Goal: Communication & Community: Ask a question

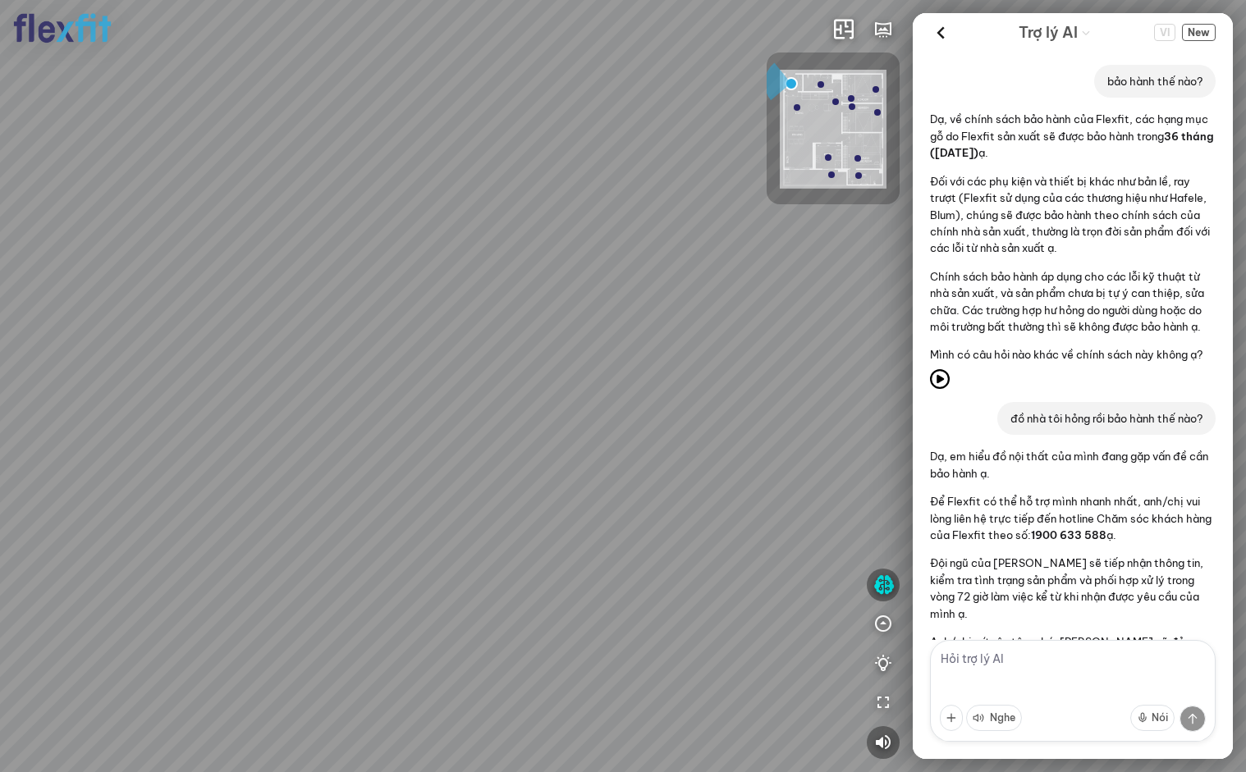
scroll to position [597, 0]
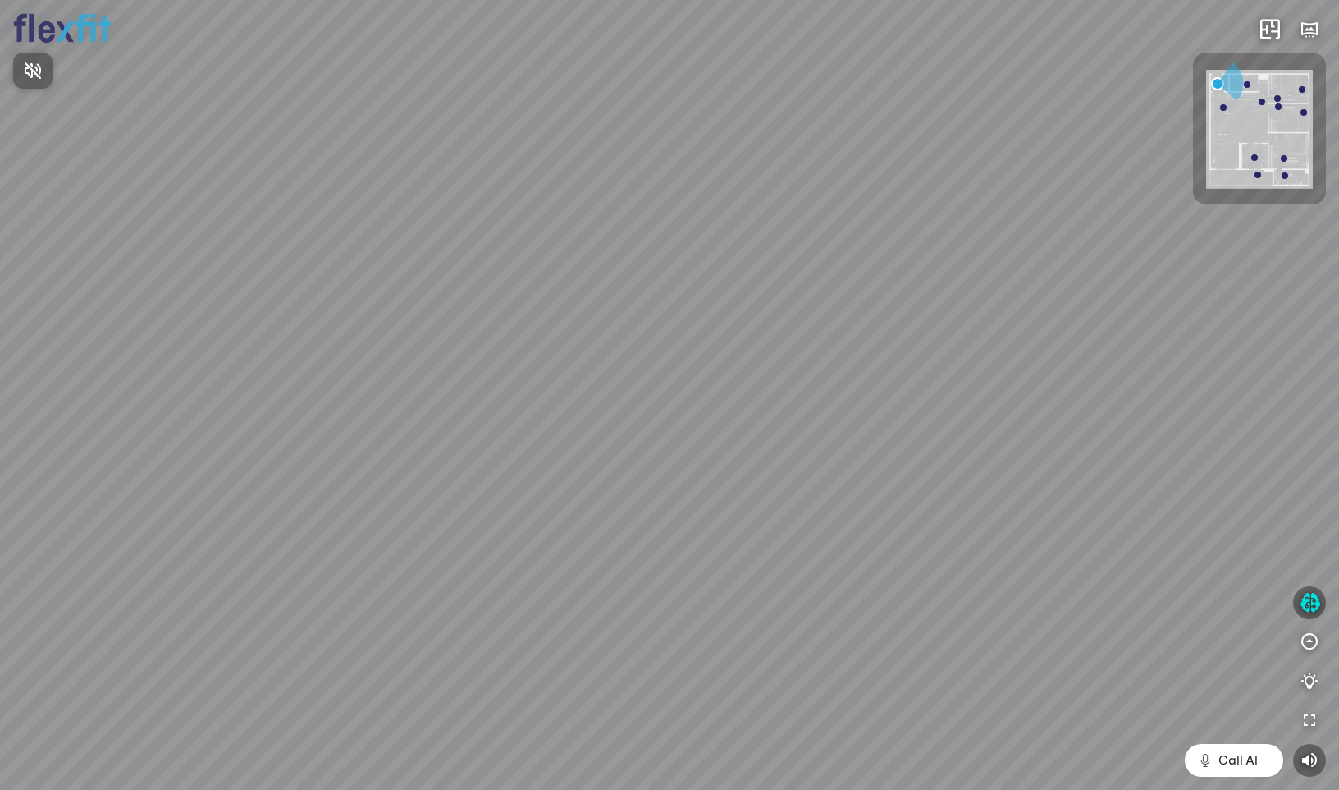
click at [1293, 601] on div at bounding box center [669, 395] width 1339 height 790
click at [1293, 602] on icon "button" at bounding box center [1310, 603] width 21 height 20
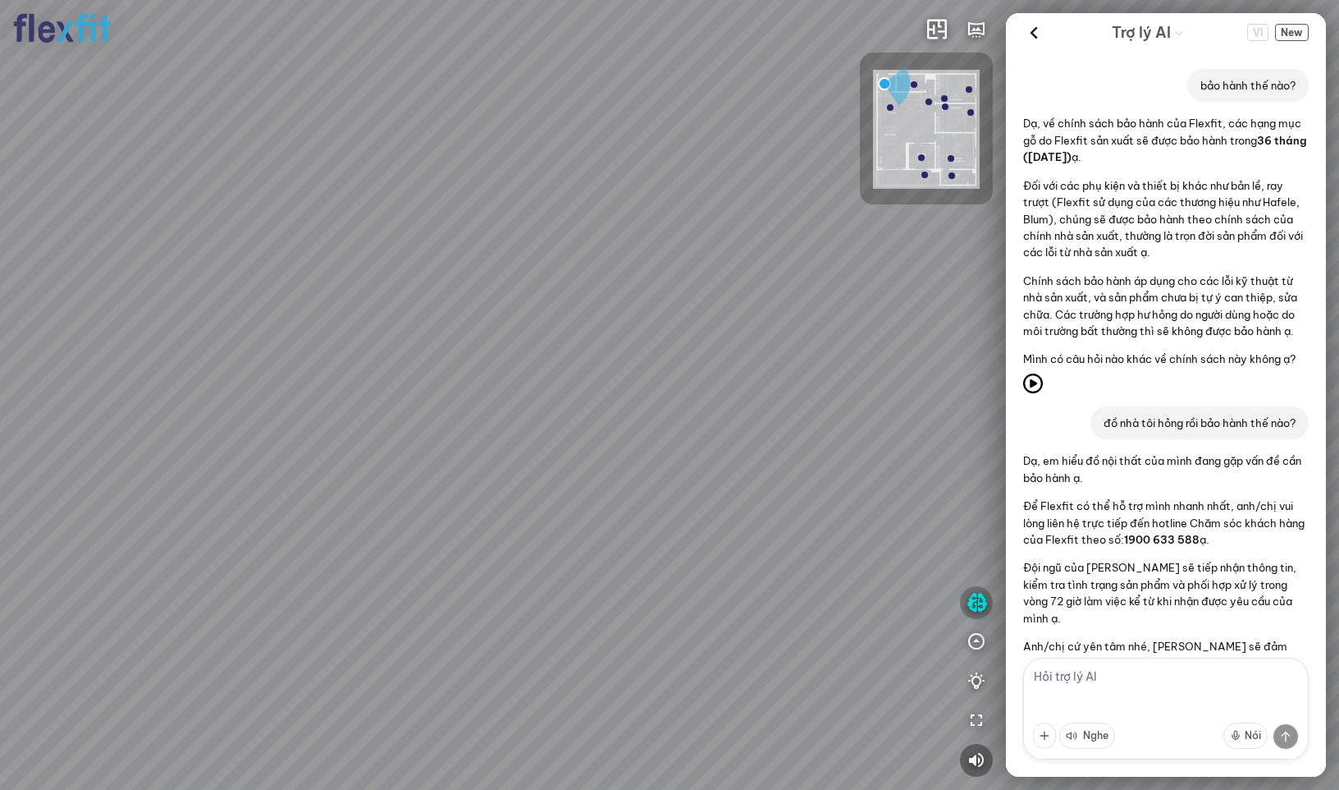
scroll to position [579, 0]
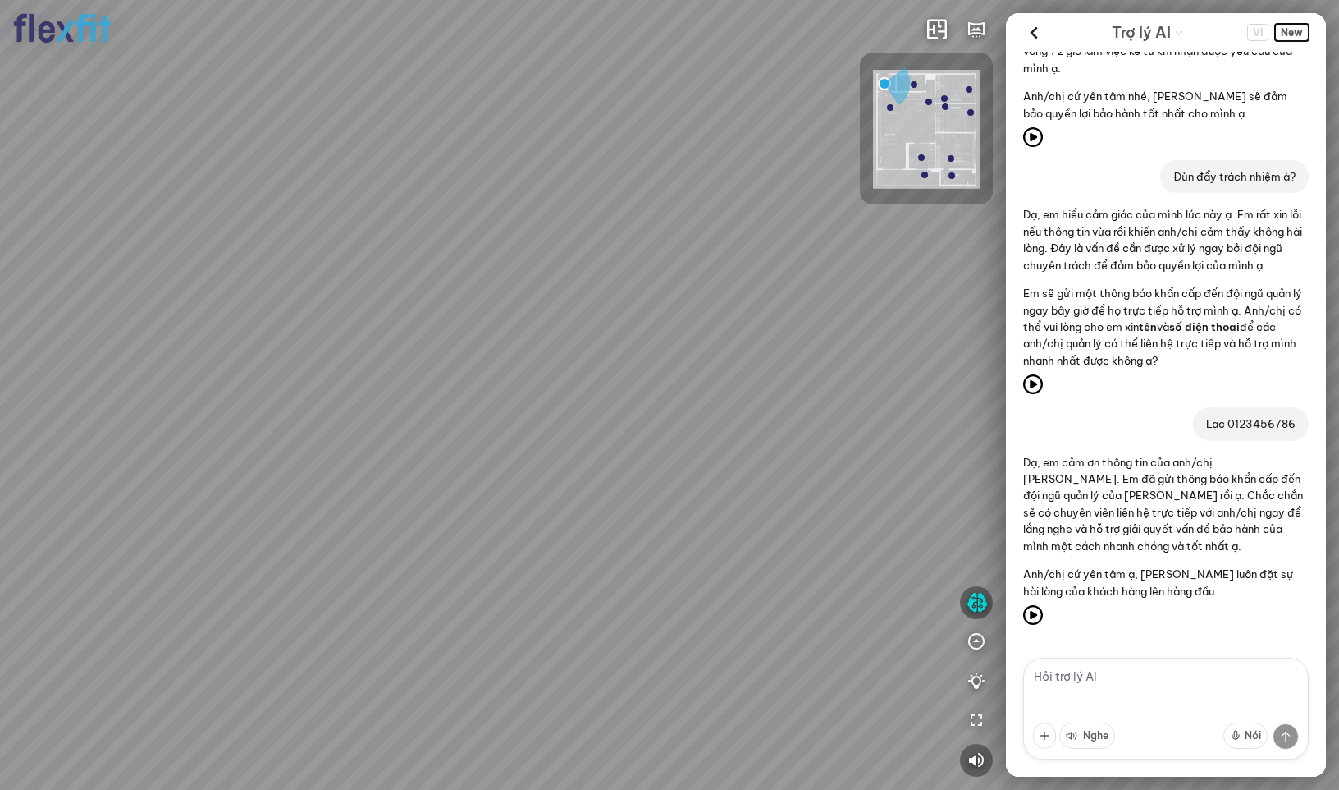
click at [1293, 36] on span "New" at bounding box center [1292, 32] width 34 height 17
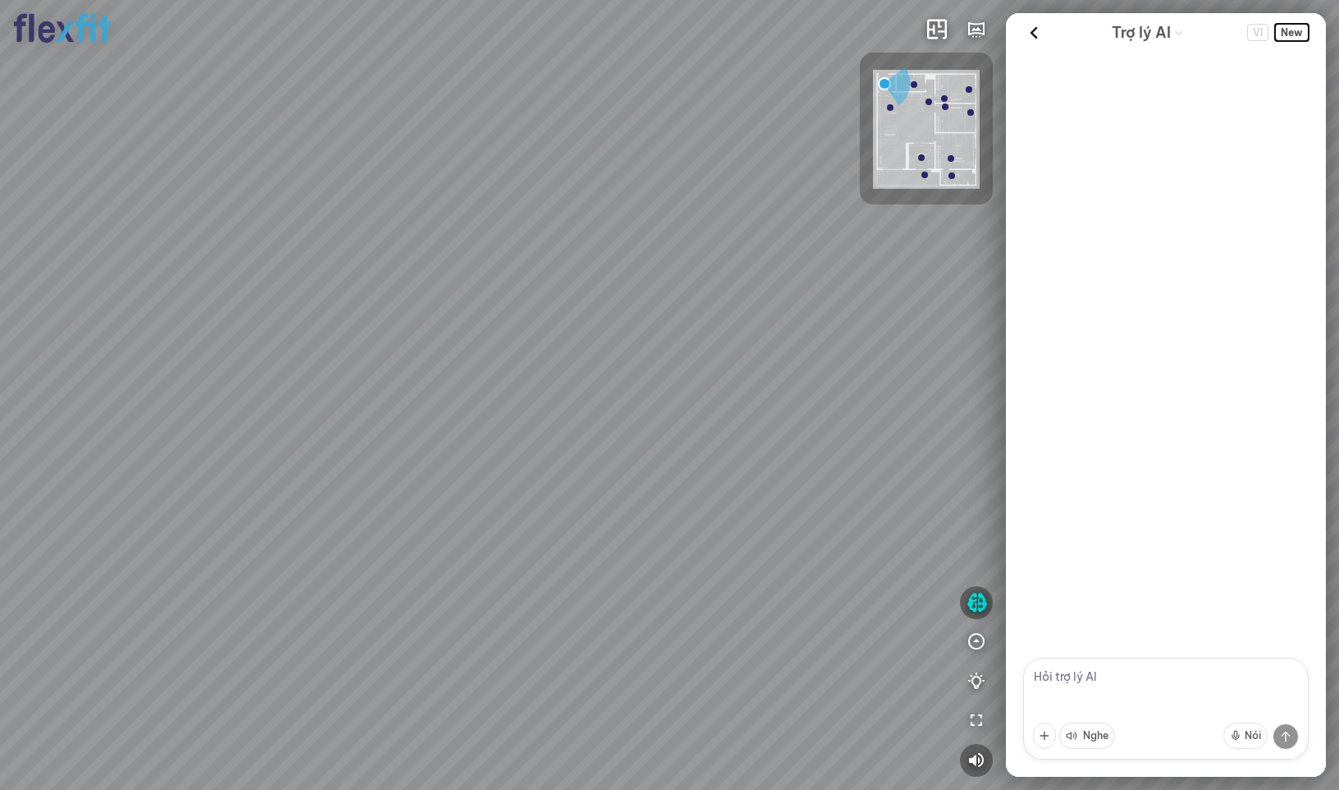
scroll to position [0, 0]
click at [1080, 682] on textarea at bounding box center [1166, 708] width 286 height 102
type textarea "giới thiệu"
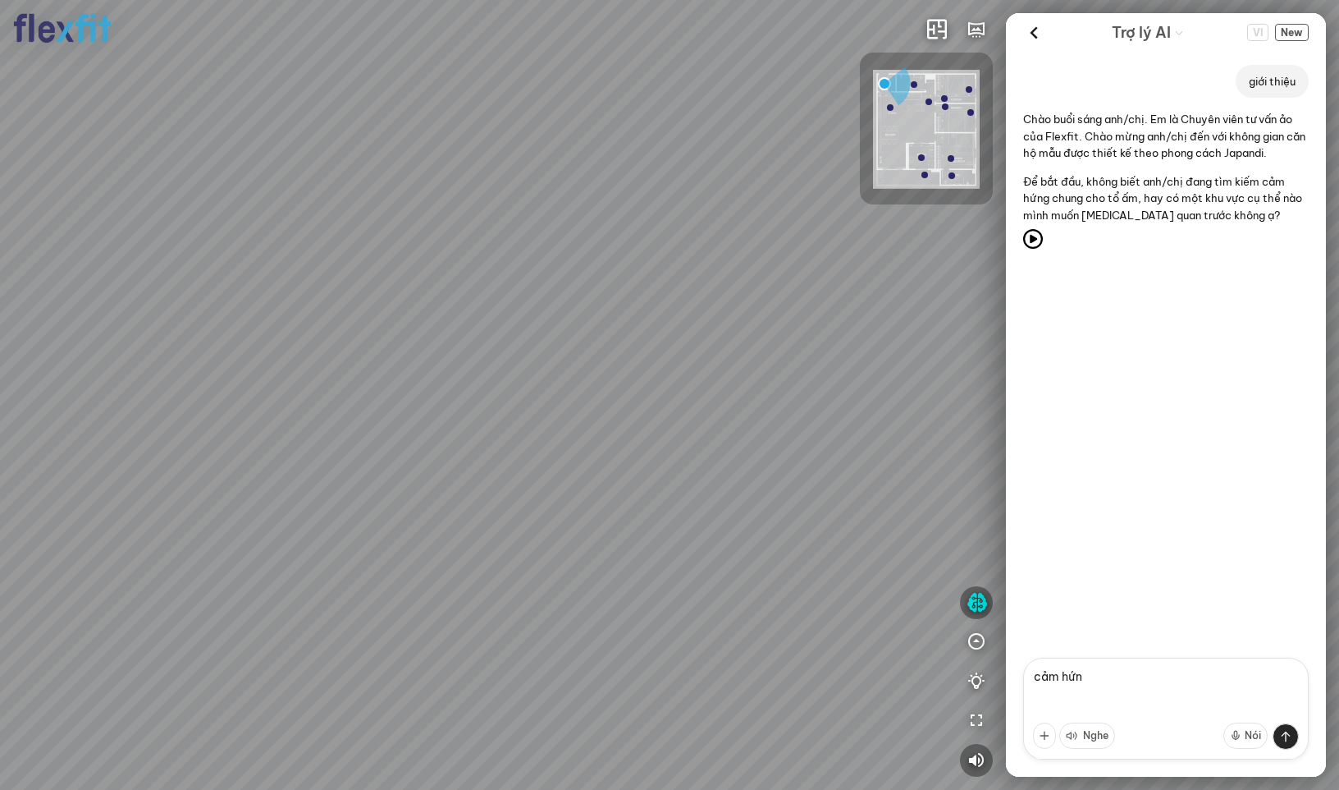
type textarea "cảm hứng"
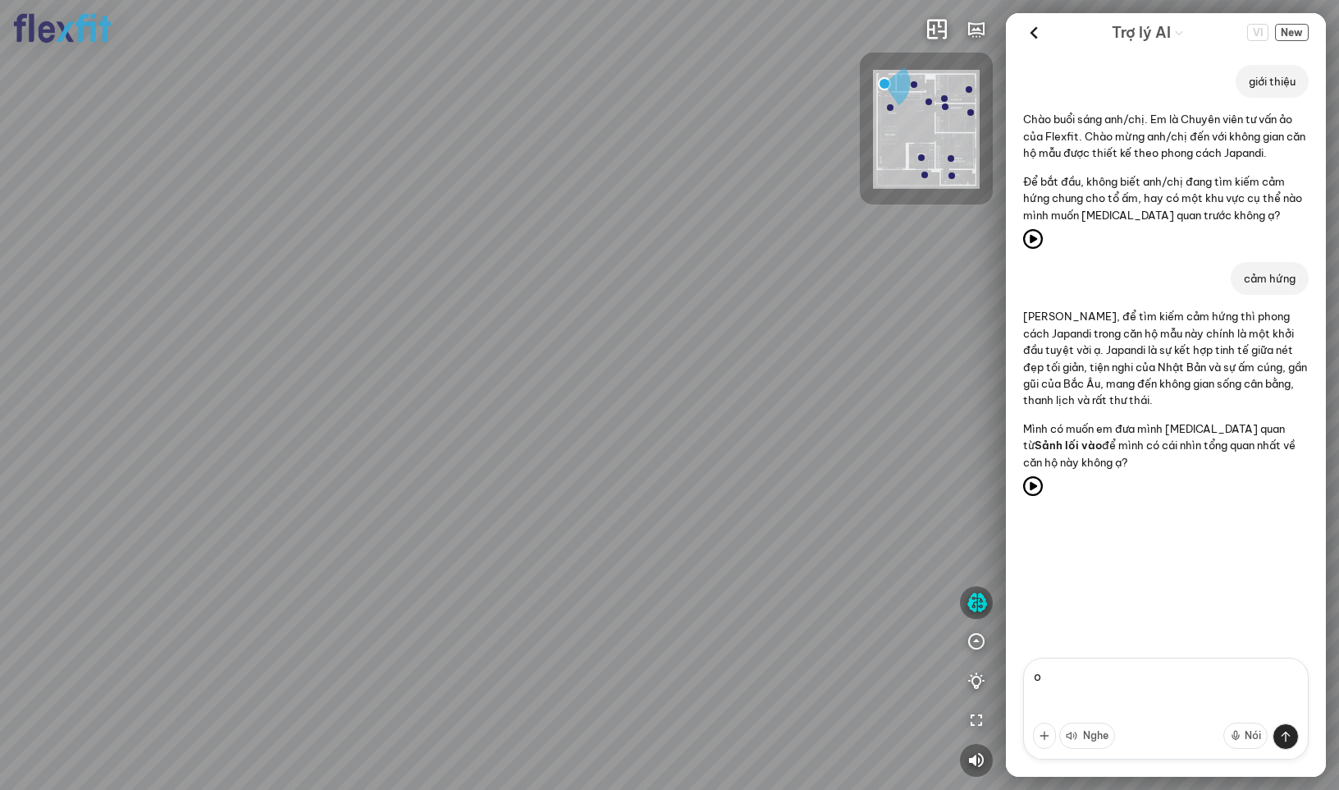
type textarea "ok"
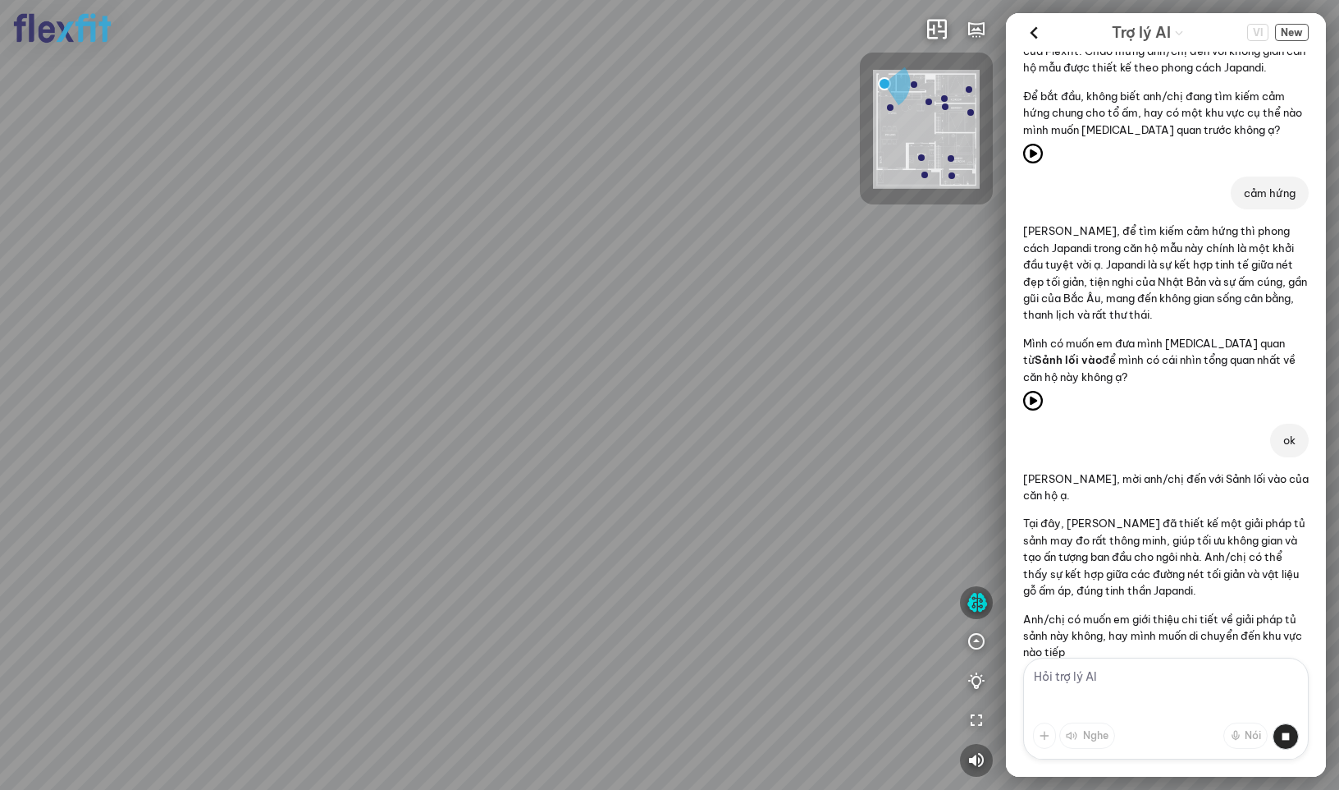
scroll to position [138, 0]
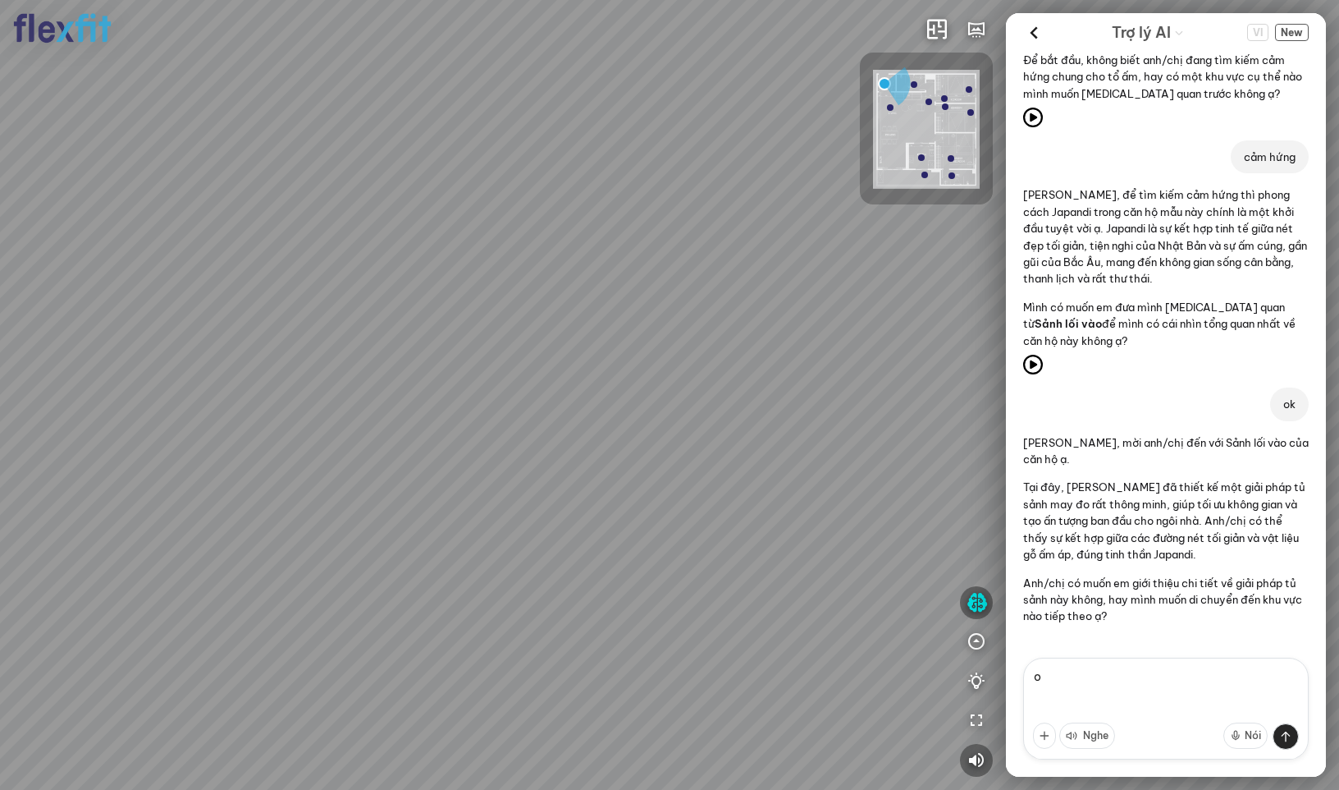
type textarea "ok"
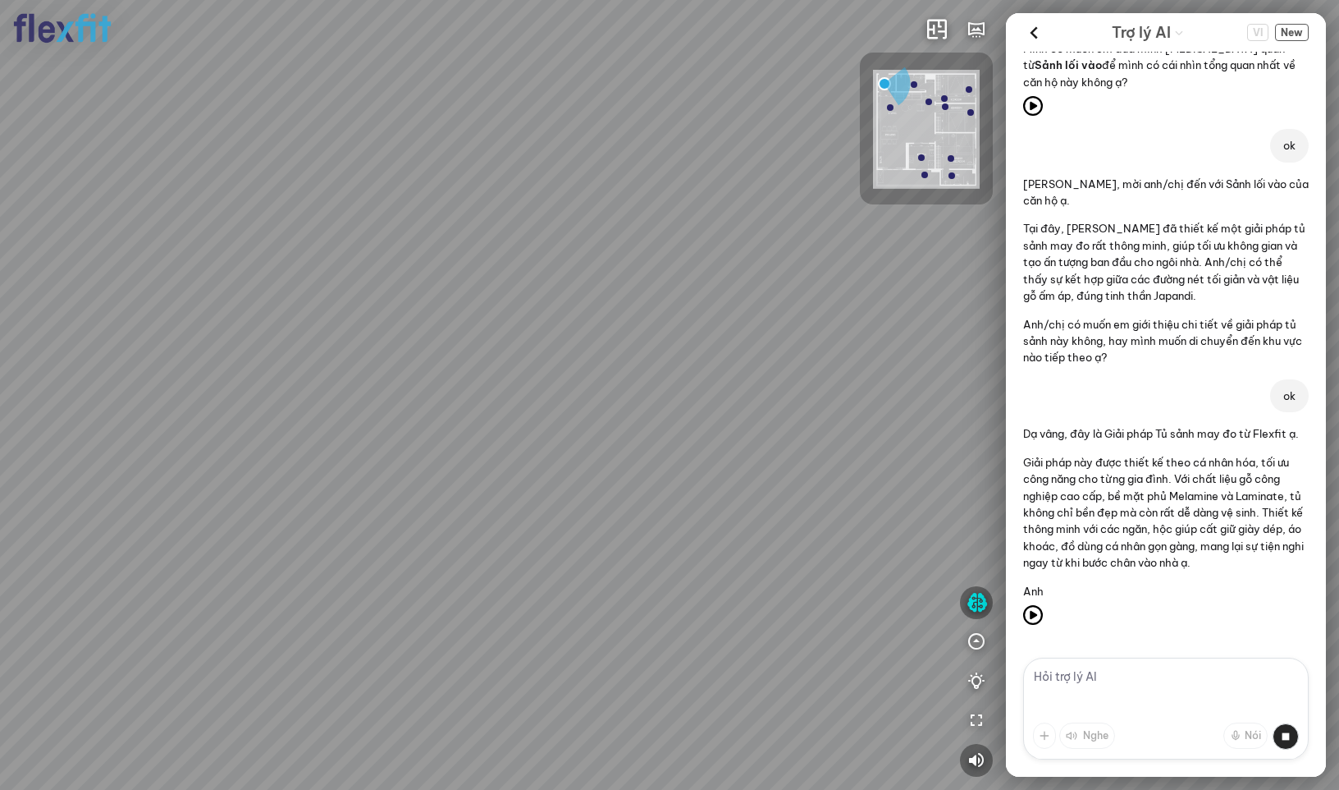
scroll to position [455, 0]
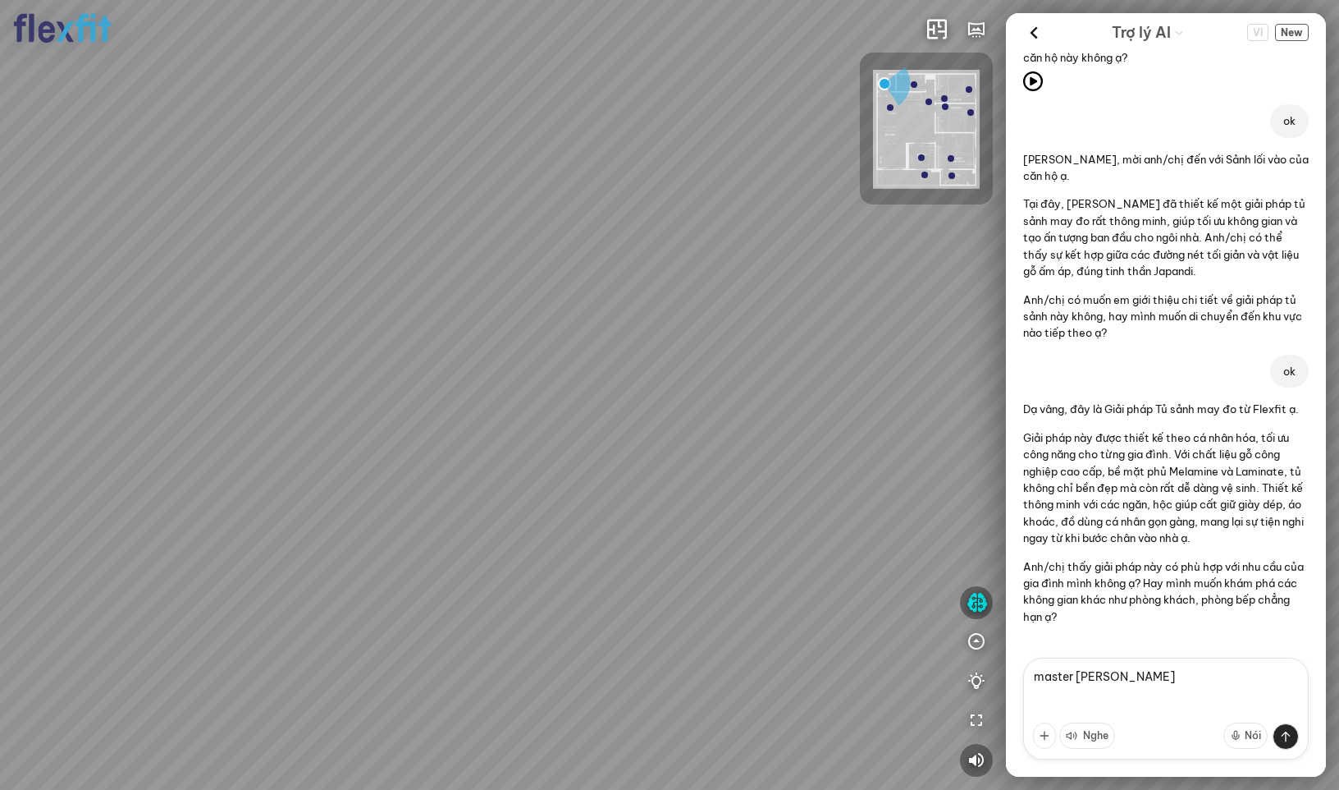
type textarea "master [PERSON_NAME]"
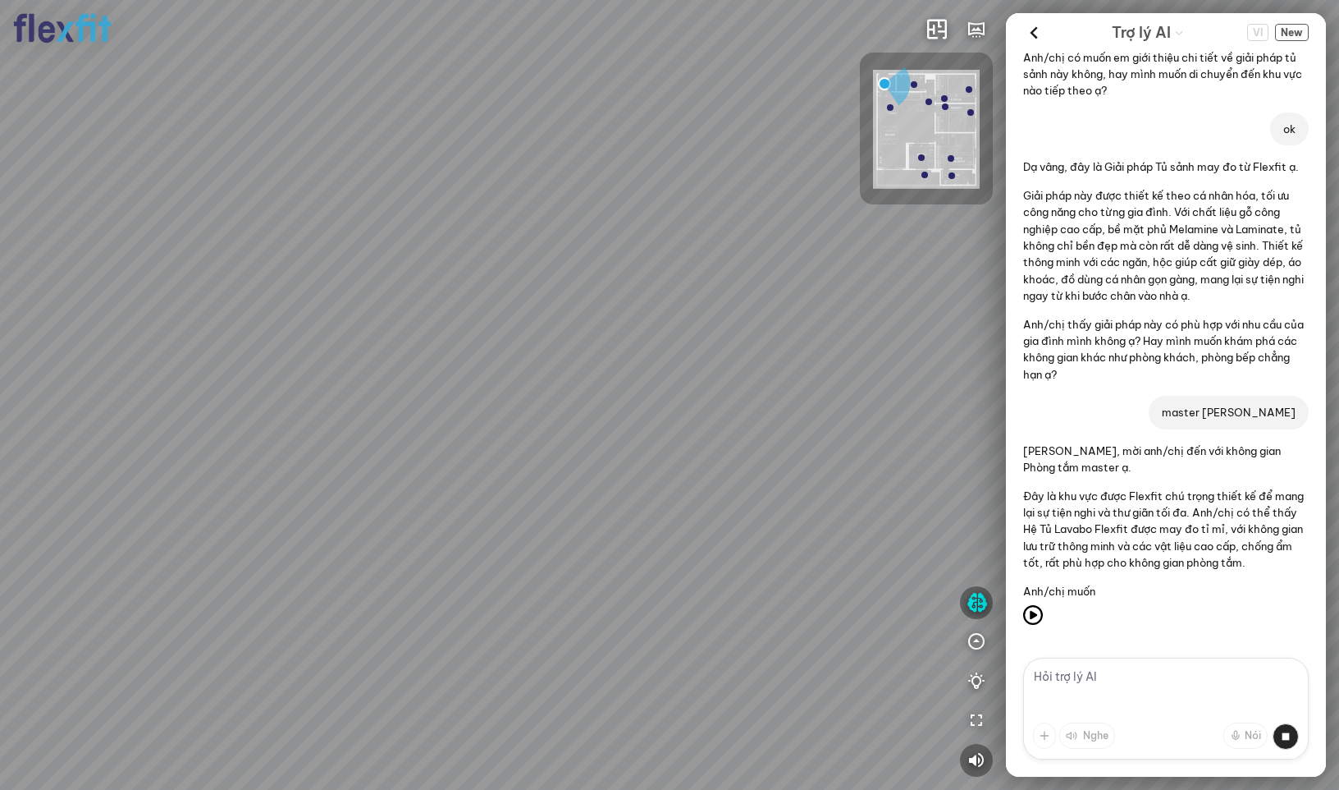
scroll to position [748, 0]
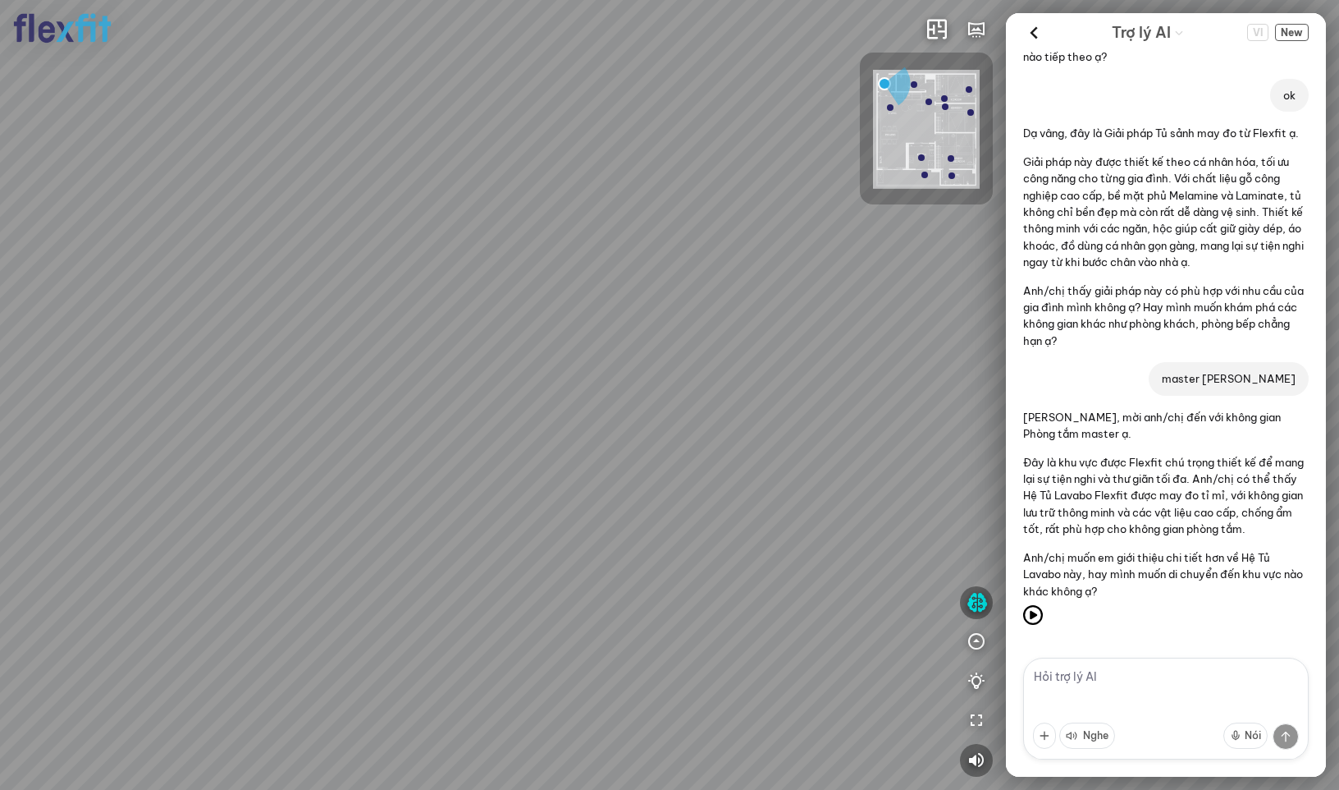
click at [1083, 684] on textarea at bounding box center [1166, 708] width 286 height 102
type textarea "d"
type textarea "đưa tôi đi [MEDICAL_DATA] quan phong tam master"
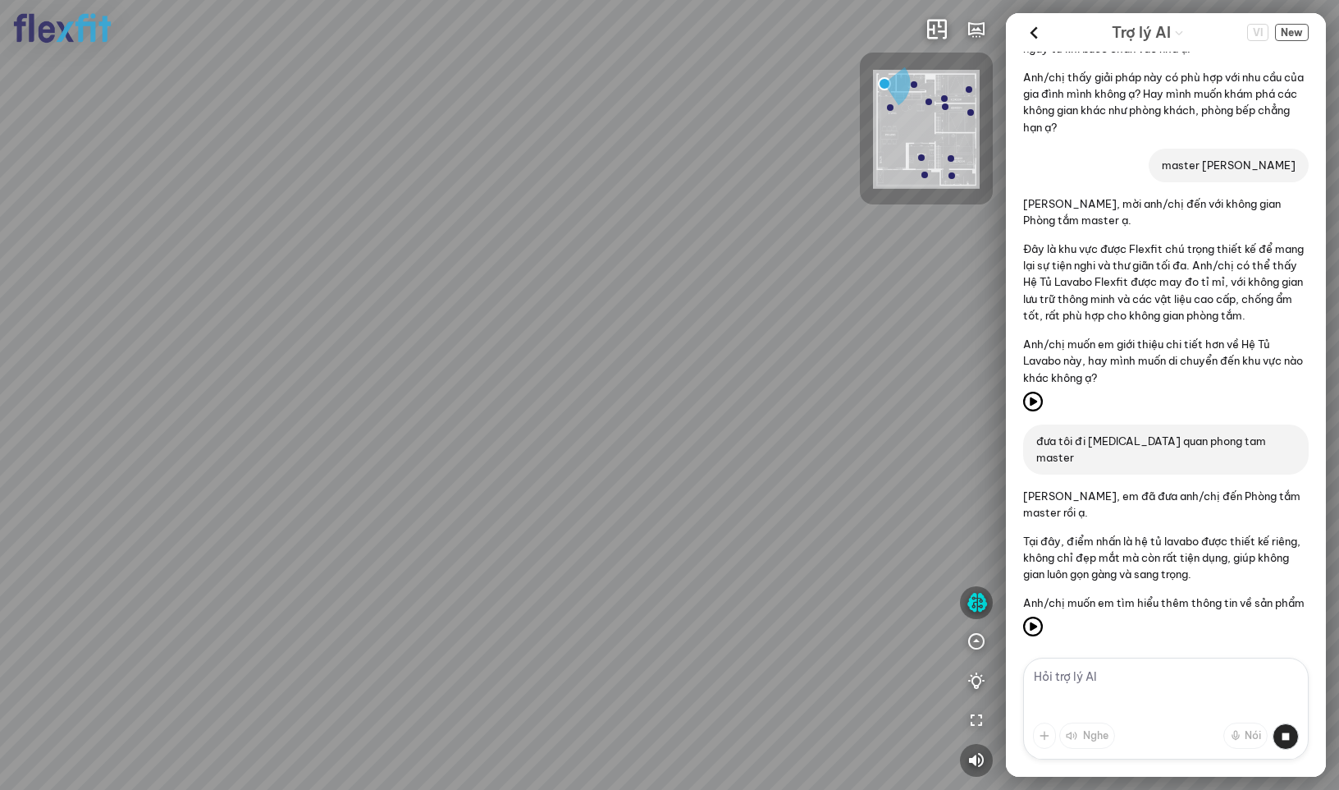
scroll to position [964, 0]
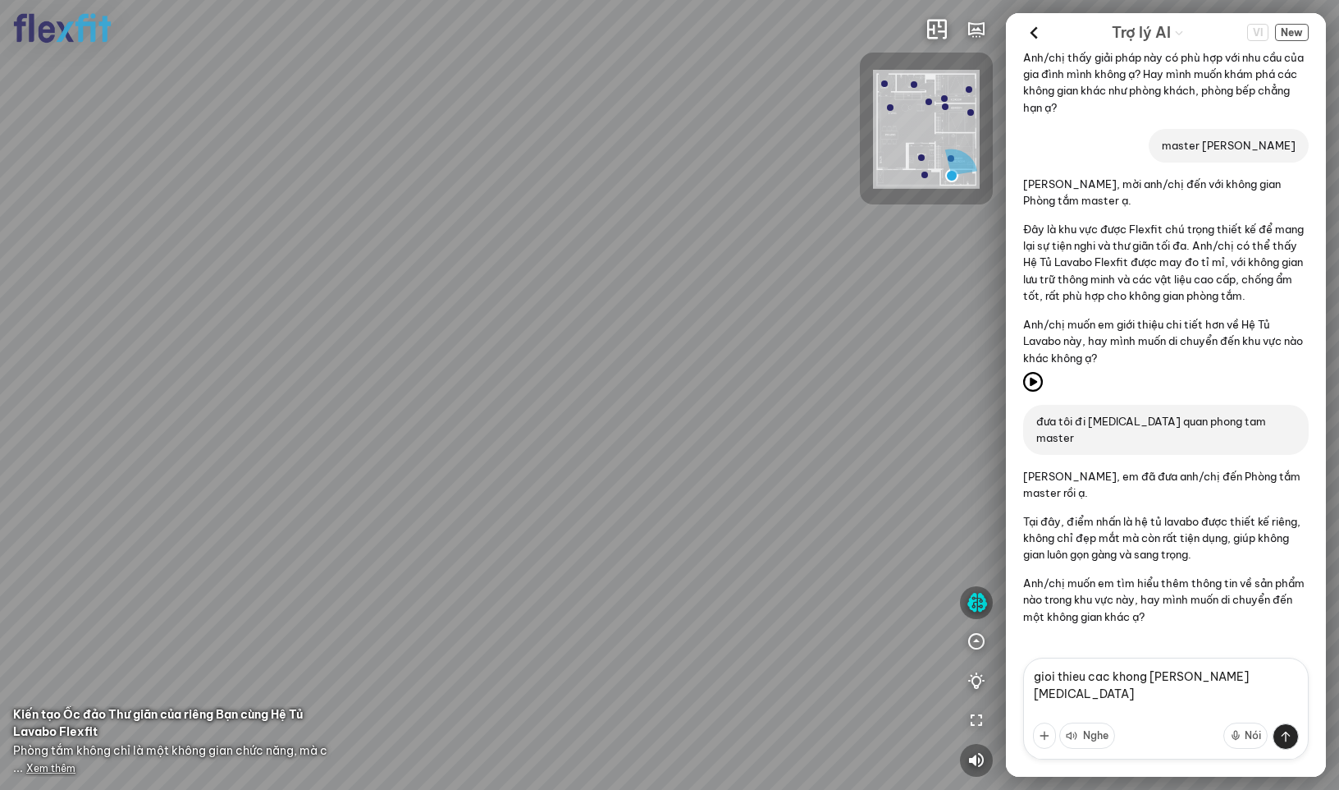
type textarea "[PERSON_NAME] [PERSON_NAME][MEDICAL_DATA]"
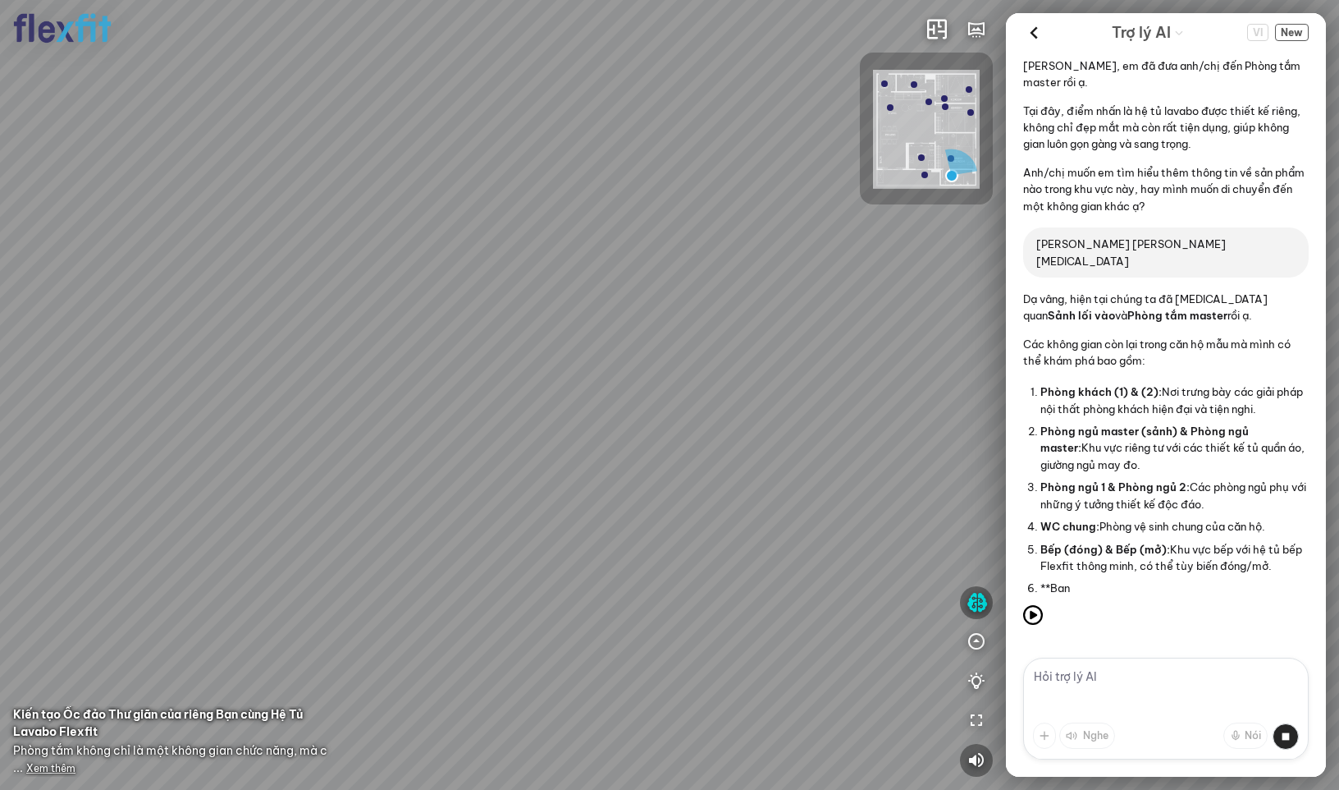
scroll to position [1403, 0]
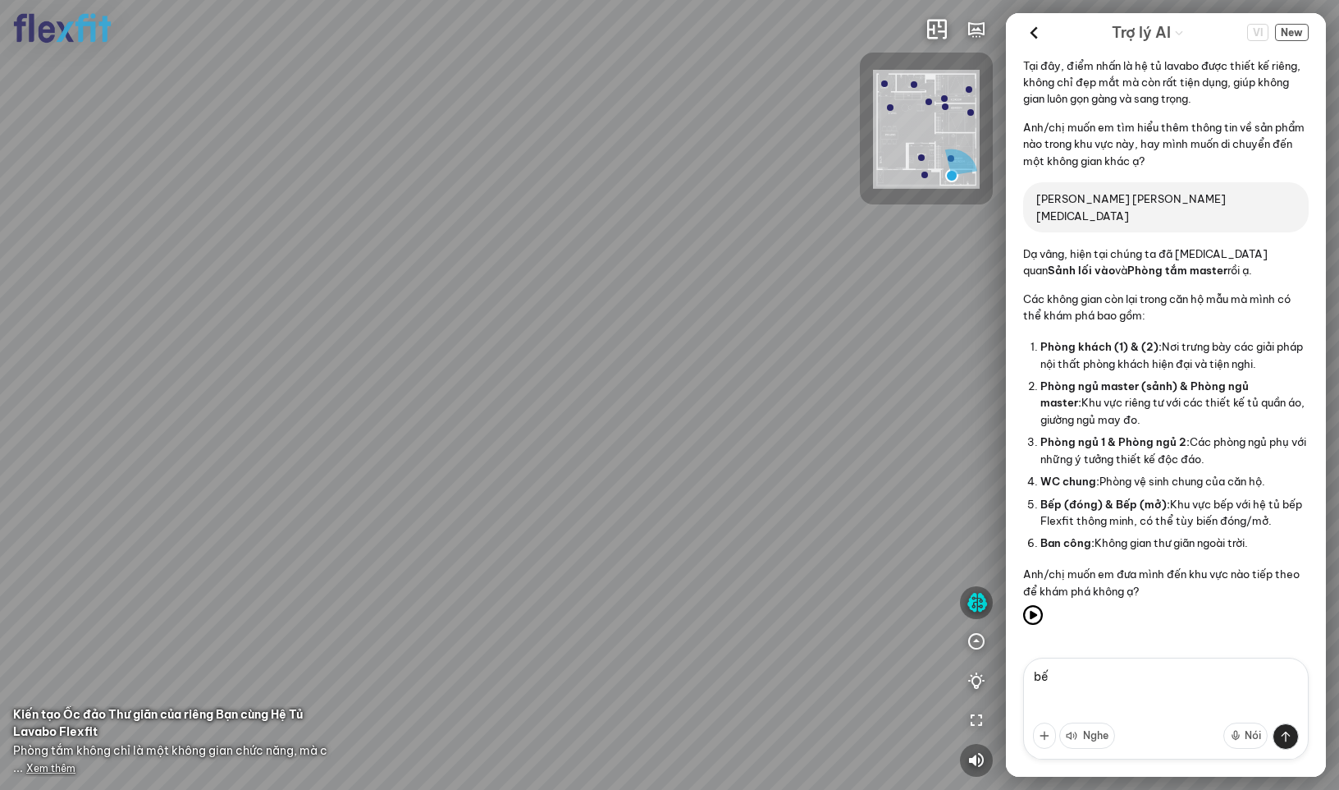
type textarea "bếp"
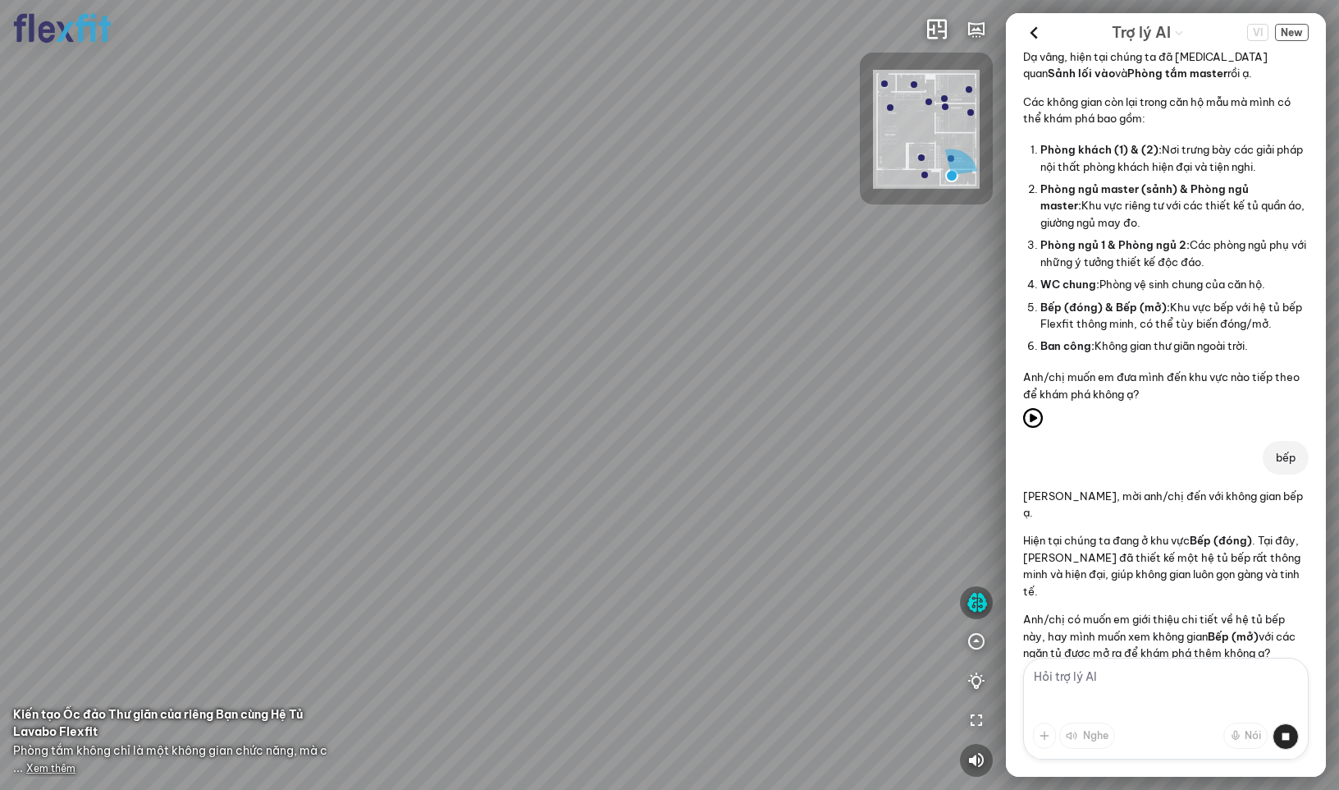
scroll to position [1645, 0]
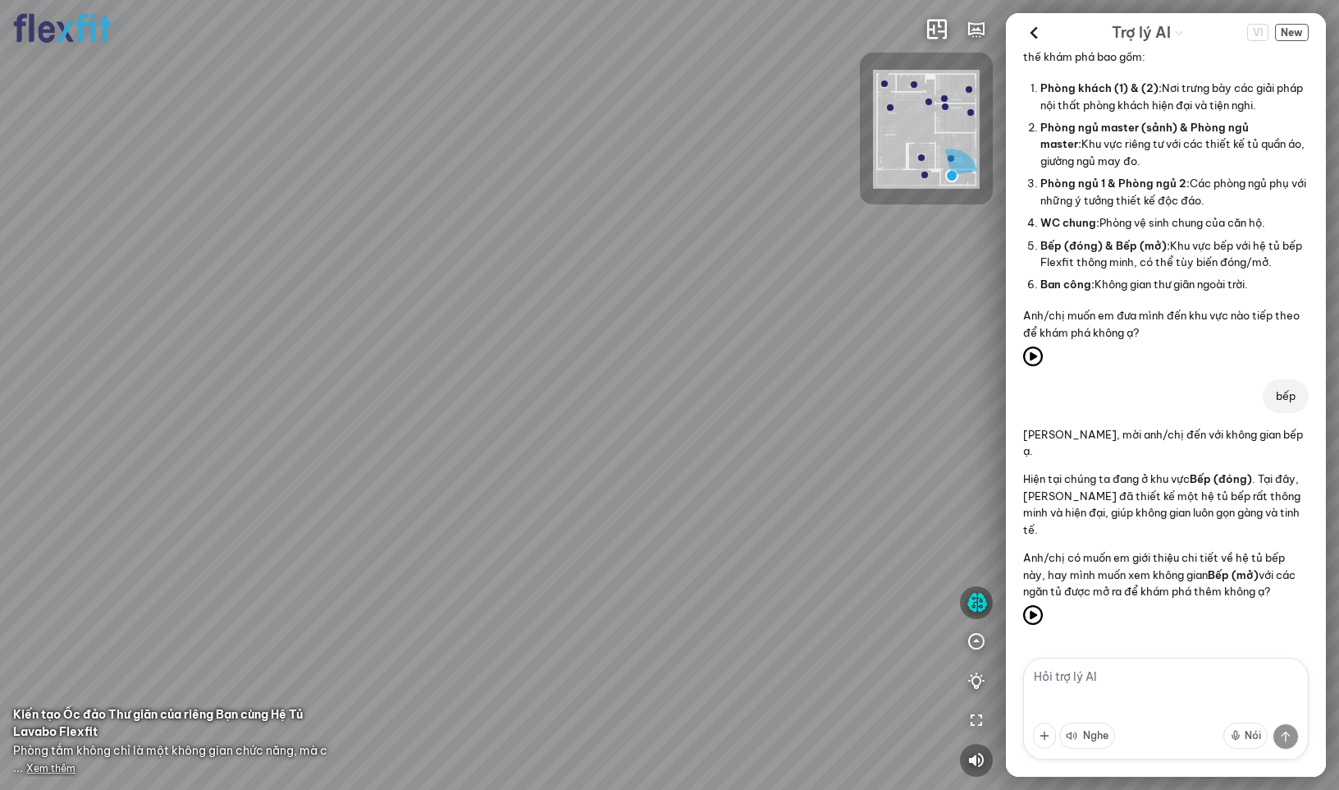
click at [1138, 675] on textarea at bounding box center [1166, 708] width 286 height 102
type textarea "có"
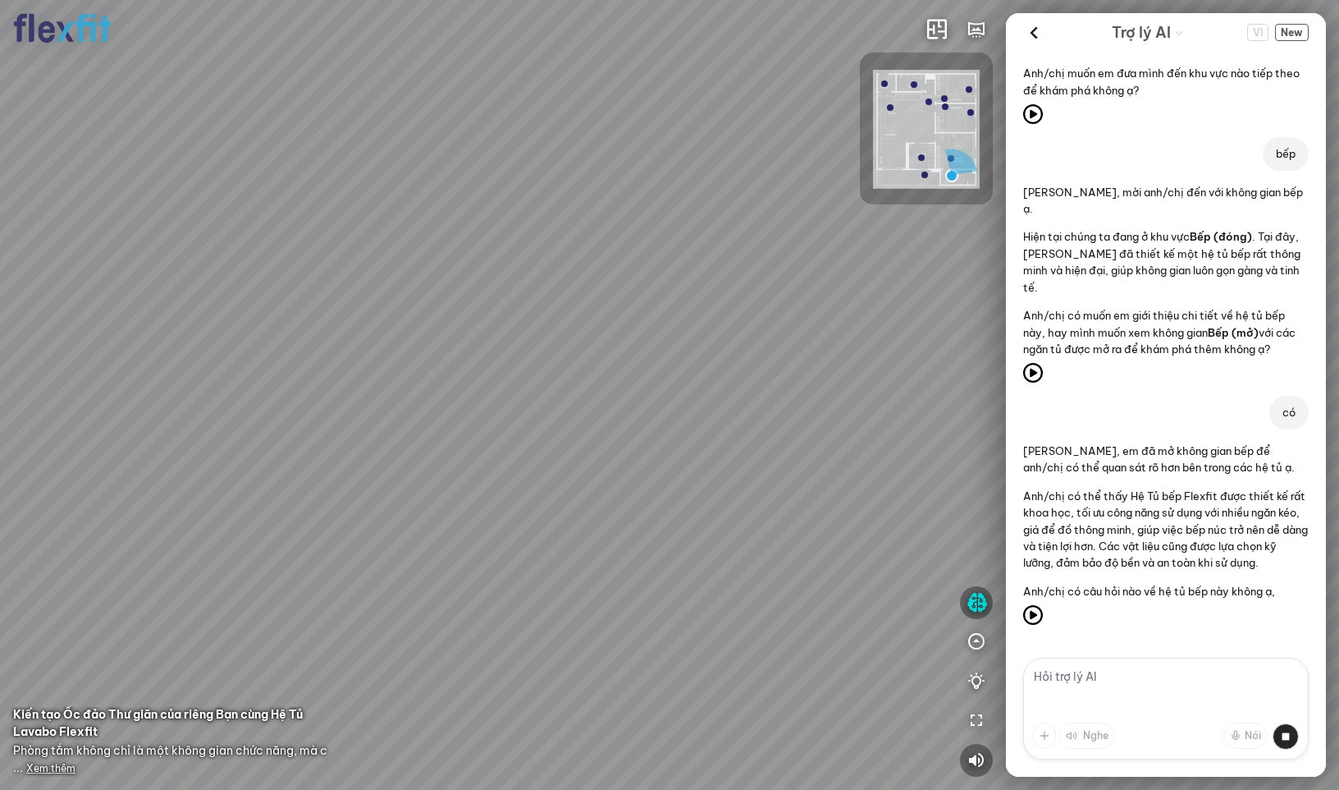
scroll to position [1911, 0]
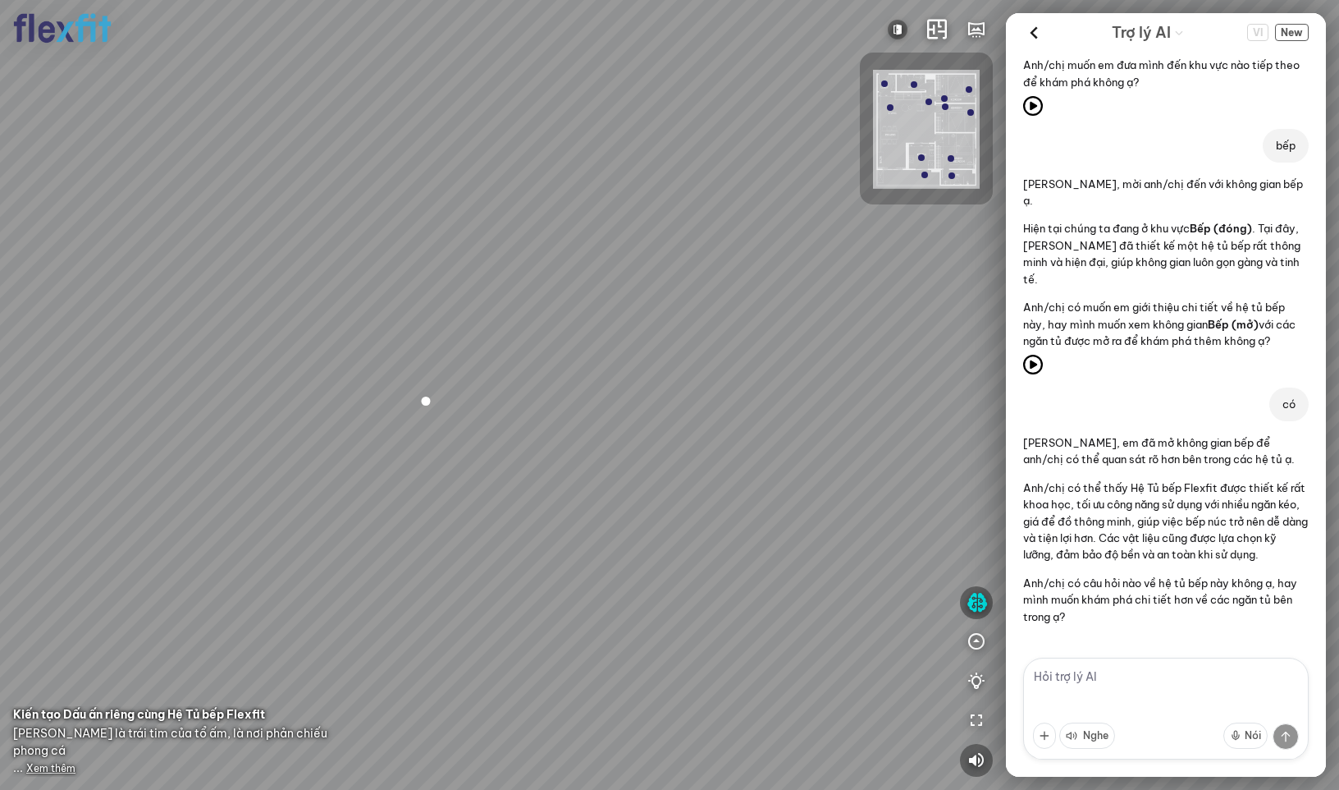
click at [1111, 684] on textarea at bounding box center [1166, 708] width 286 height 102
type textarea "t"
type textarea "goi tu van cho t nhe"
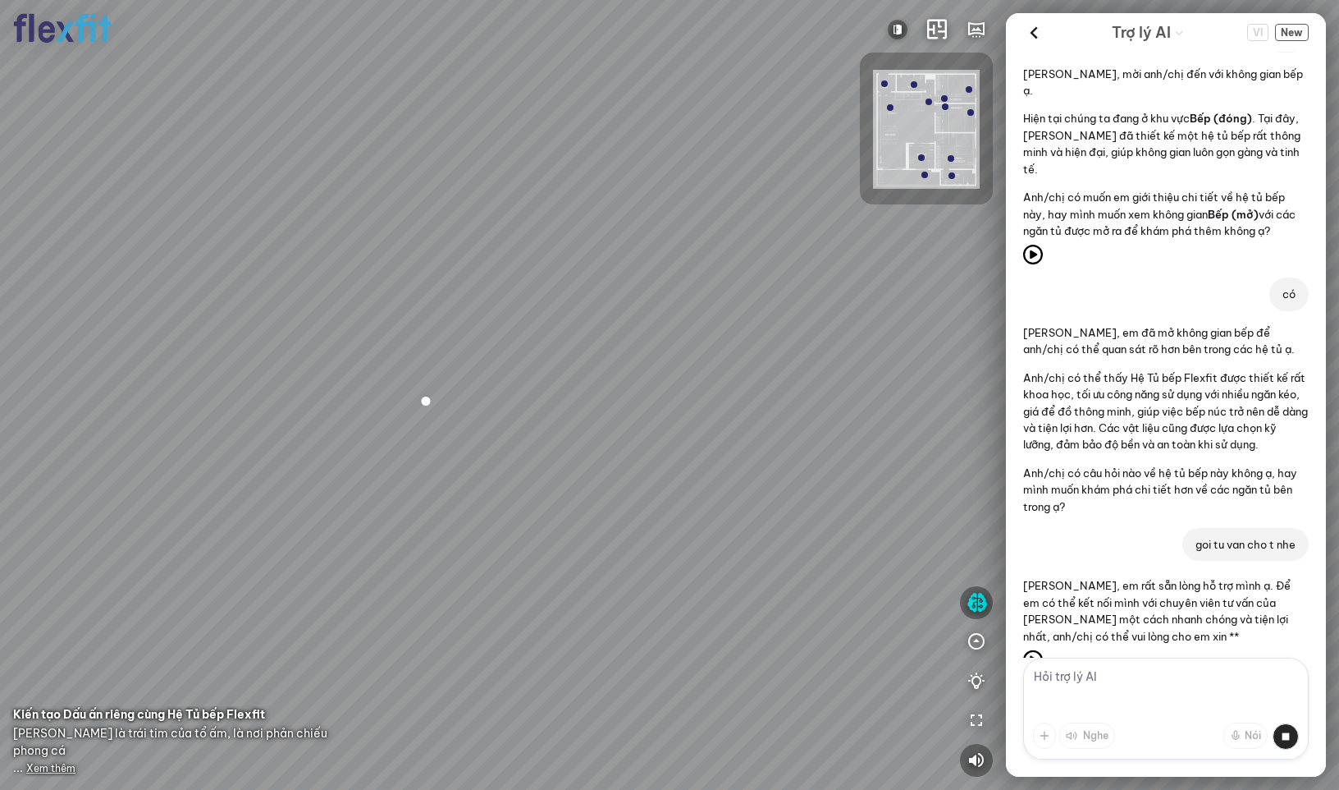
scroll to position [2080, 0]
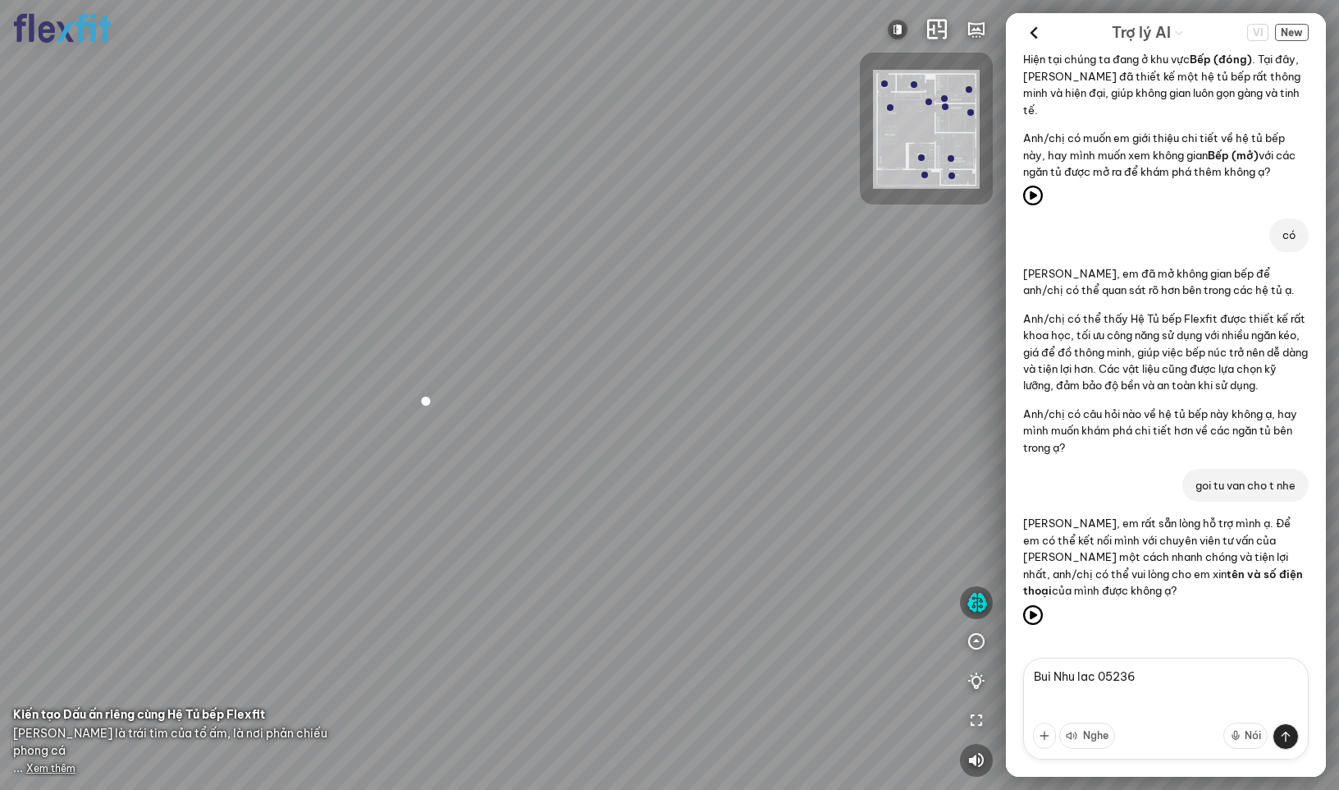
type textarea "Bui Nhu lac 052361"
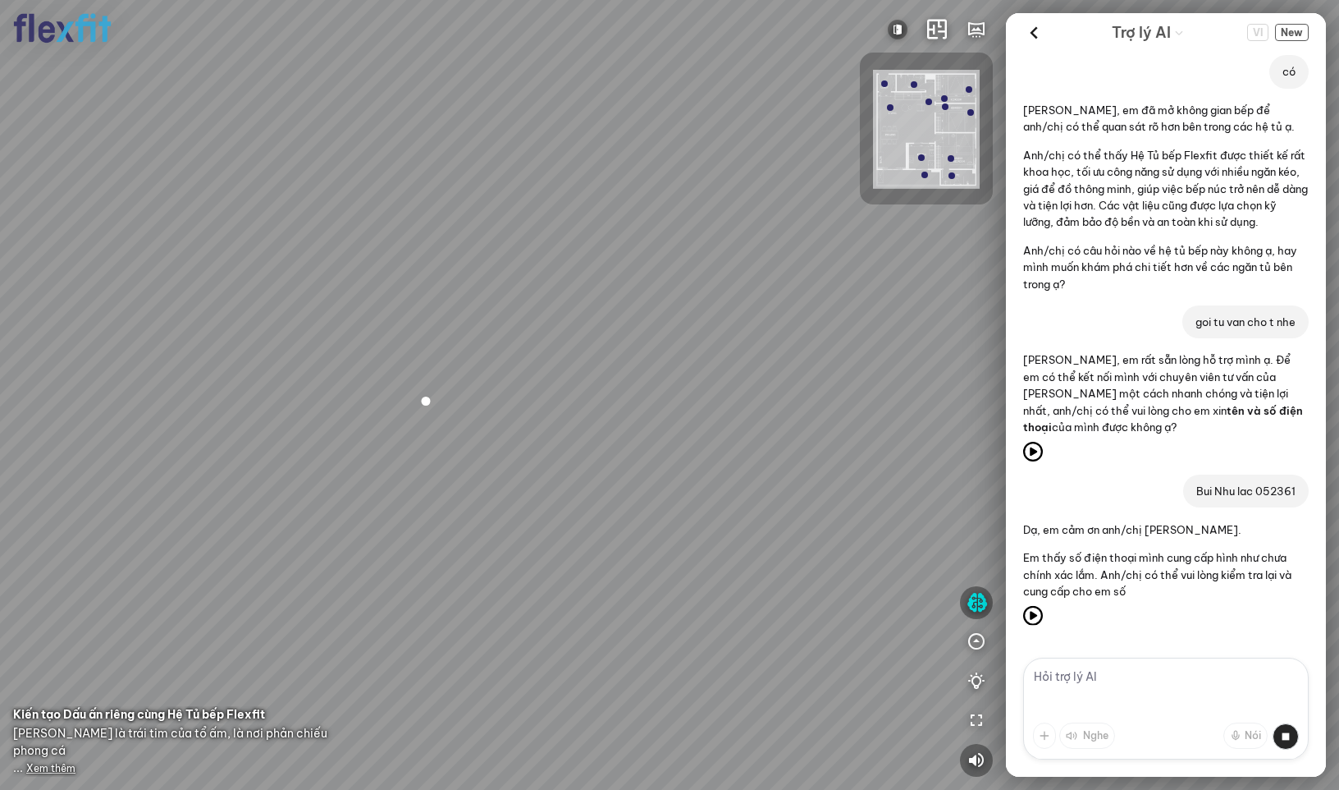
scroll to position [2294, 0]
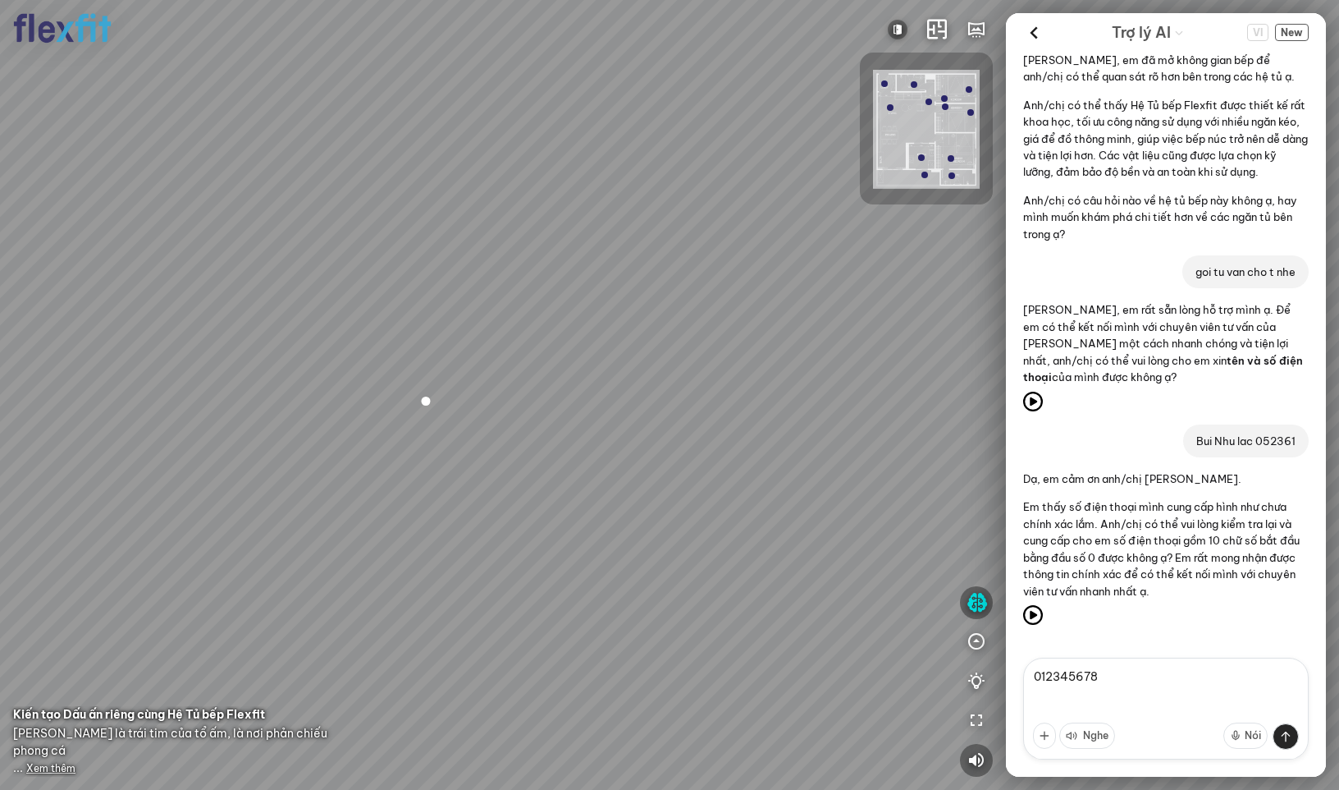
type textarea "0123456789"
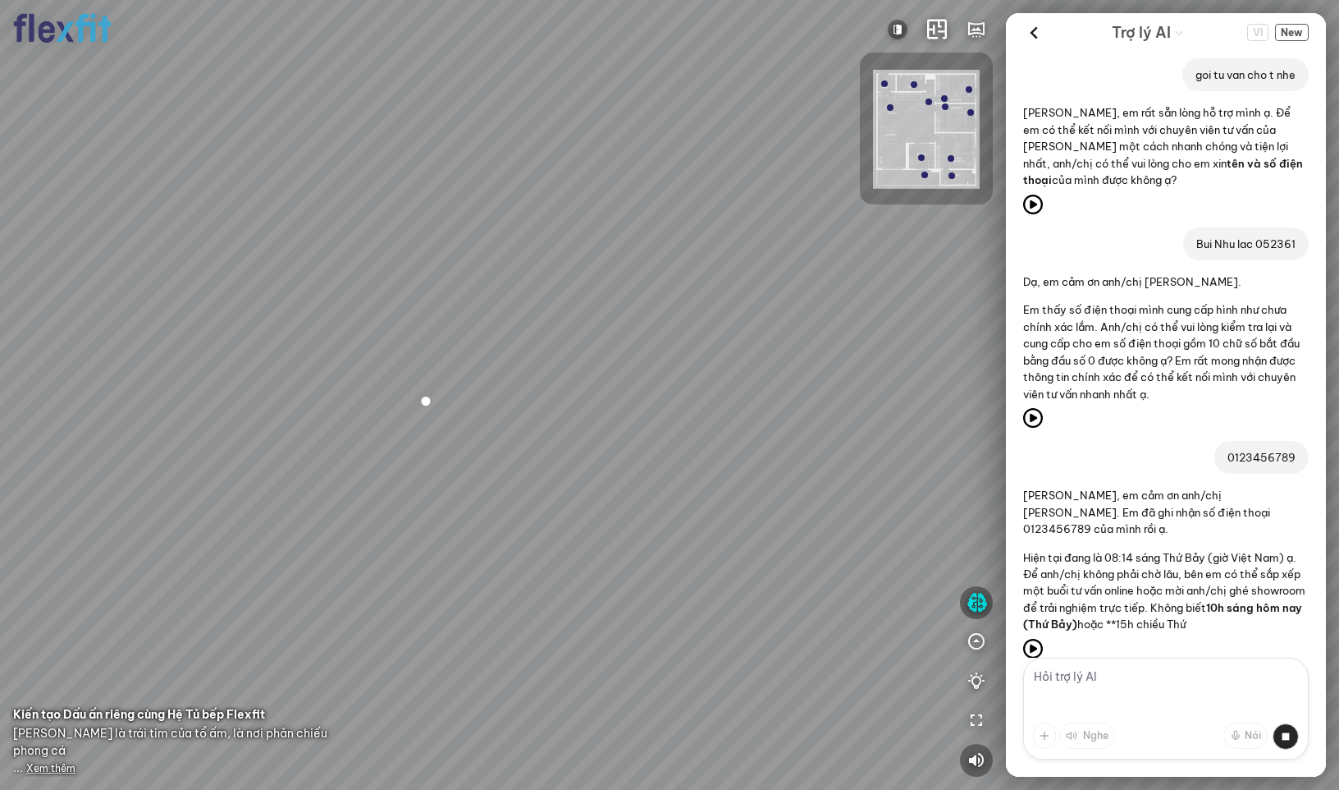
scroll to position [2525, 0]
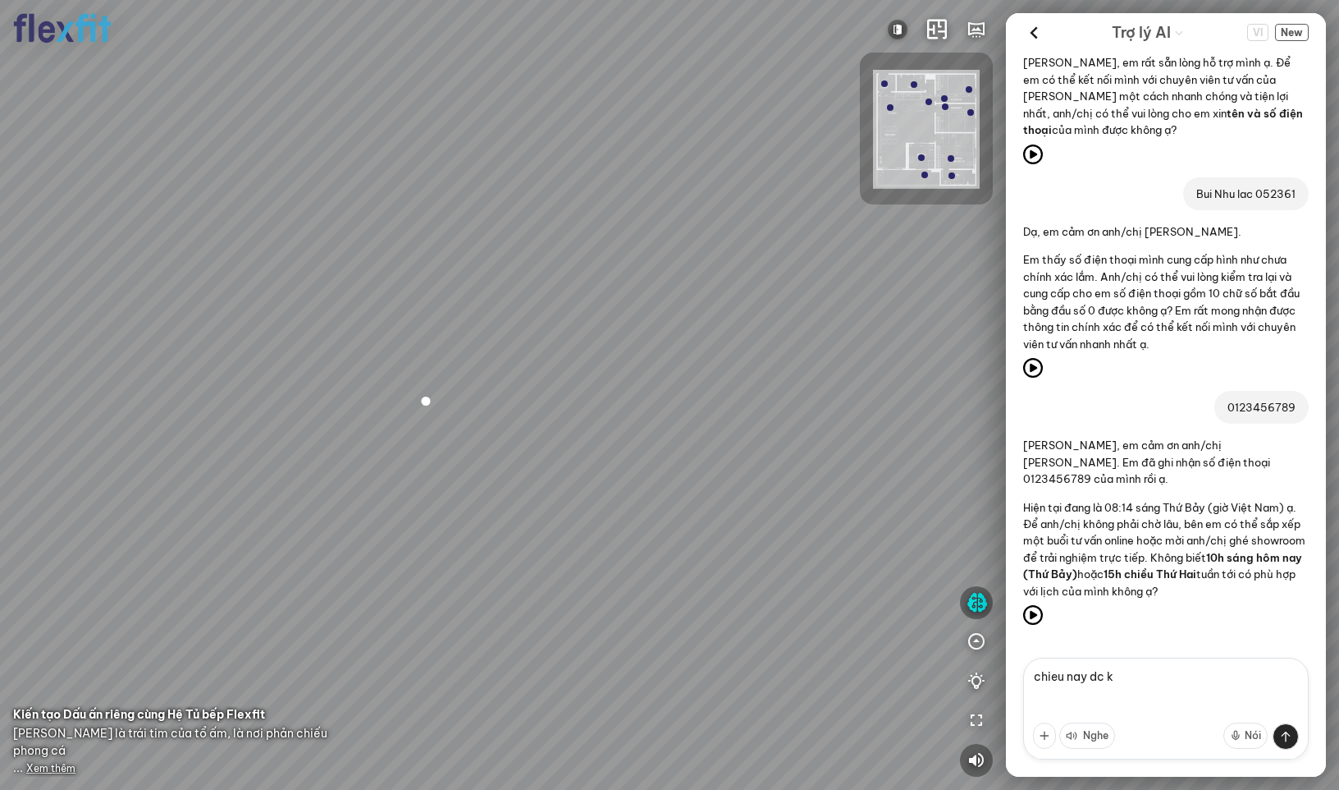
type textarea "chieu nay dc ko"
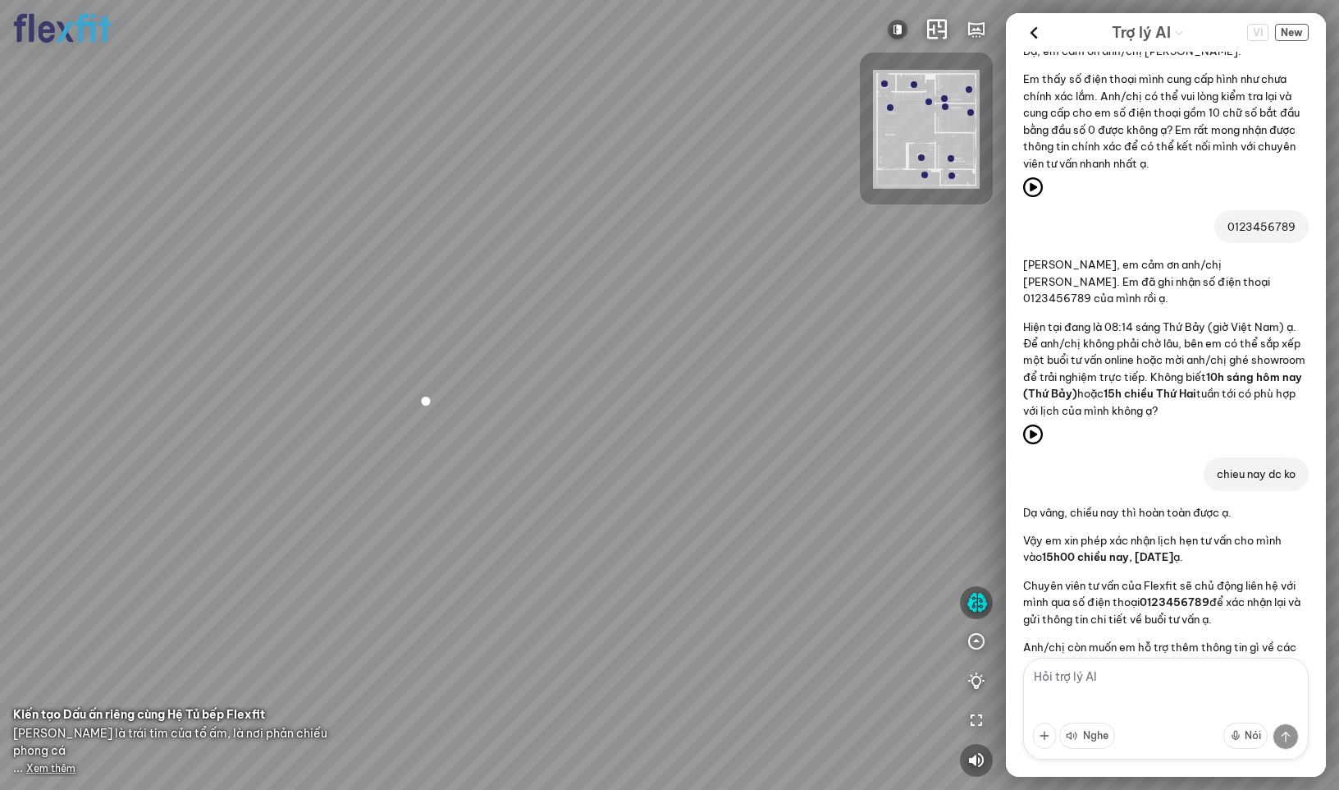
scroll to position [2795, 0]
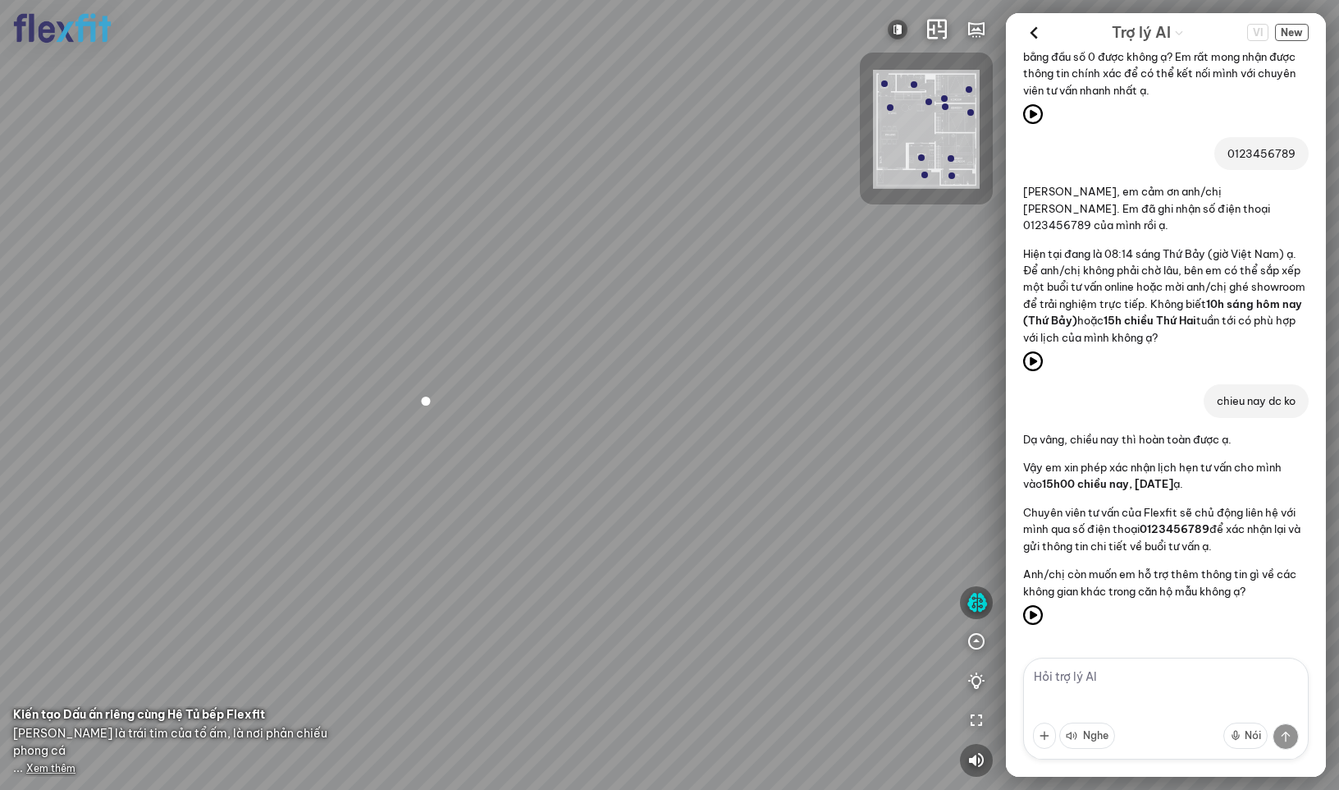
click at [1149, 687] on textarea at bounding box center [1166, 708] width 286 height 102
type textarea "[MEDICAL_DATA] quan phong cho be"
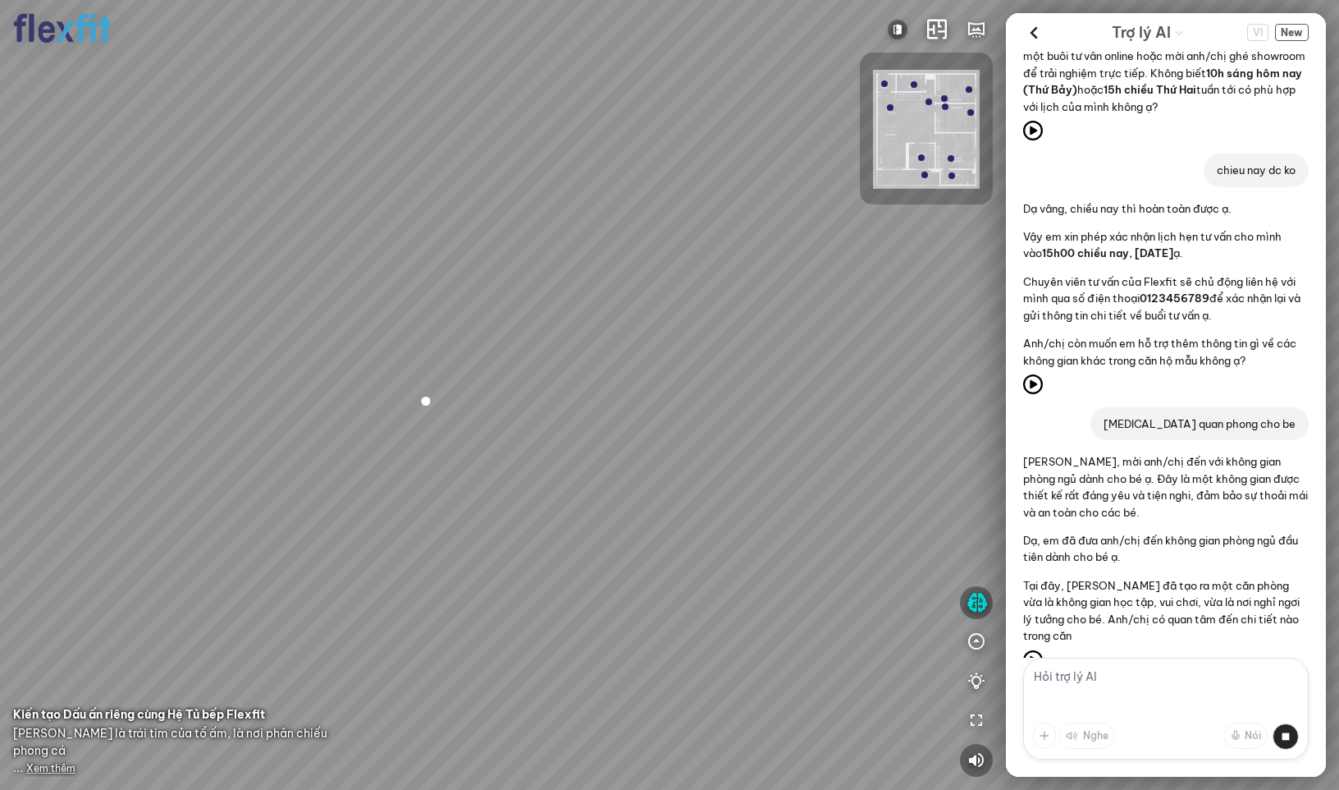
scroll to position [3061, 0]
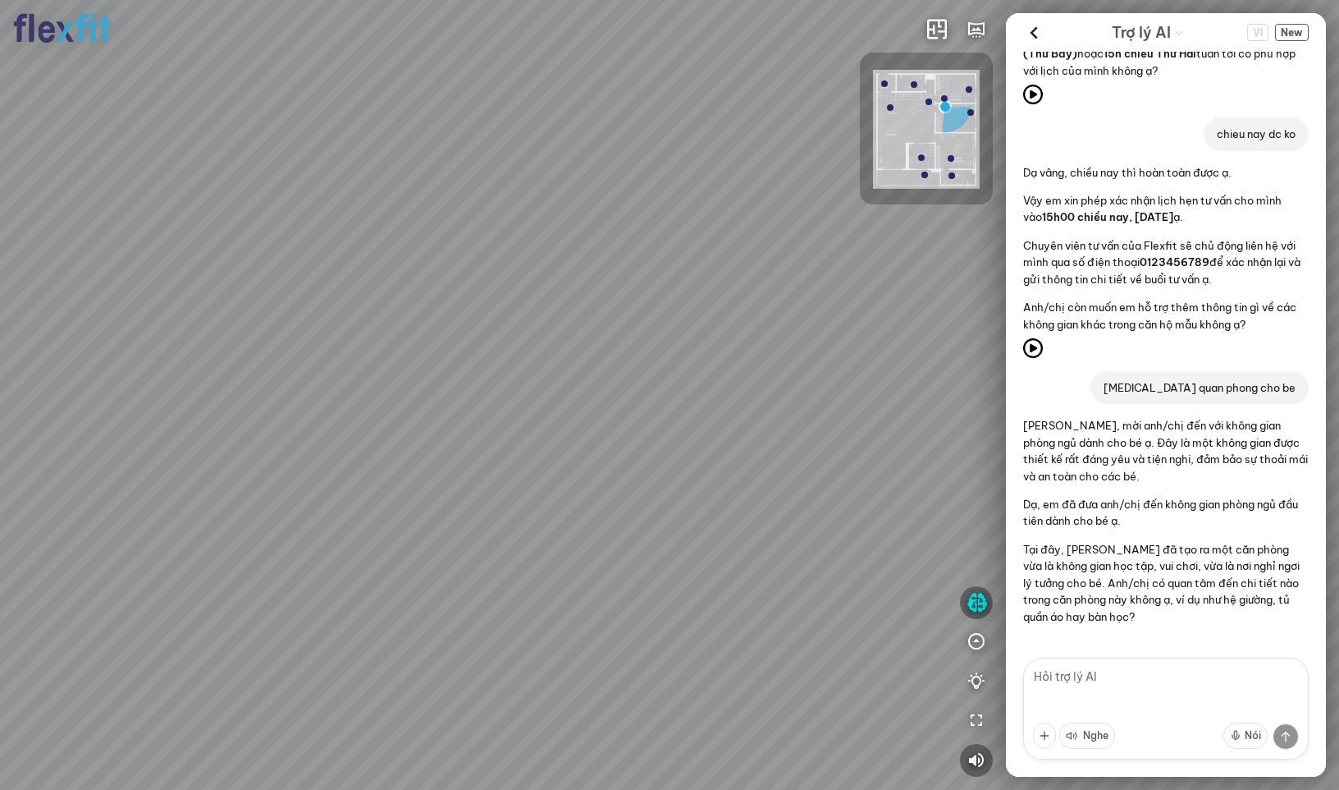
click at [1113, 678] on textarea at bounding box center [1166, 708] width 286 height 102
type textarea "con idea nao khac ko?"
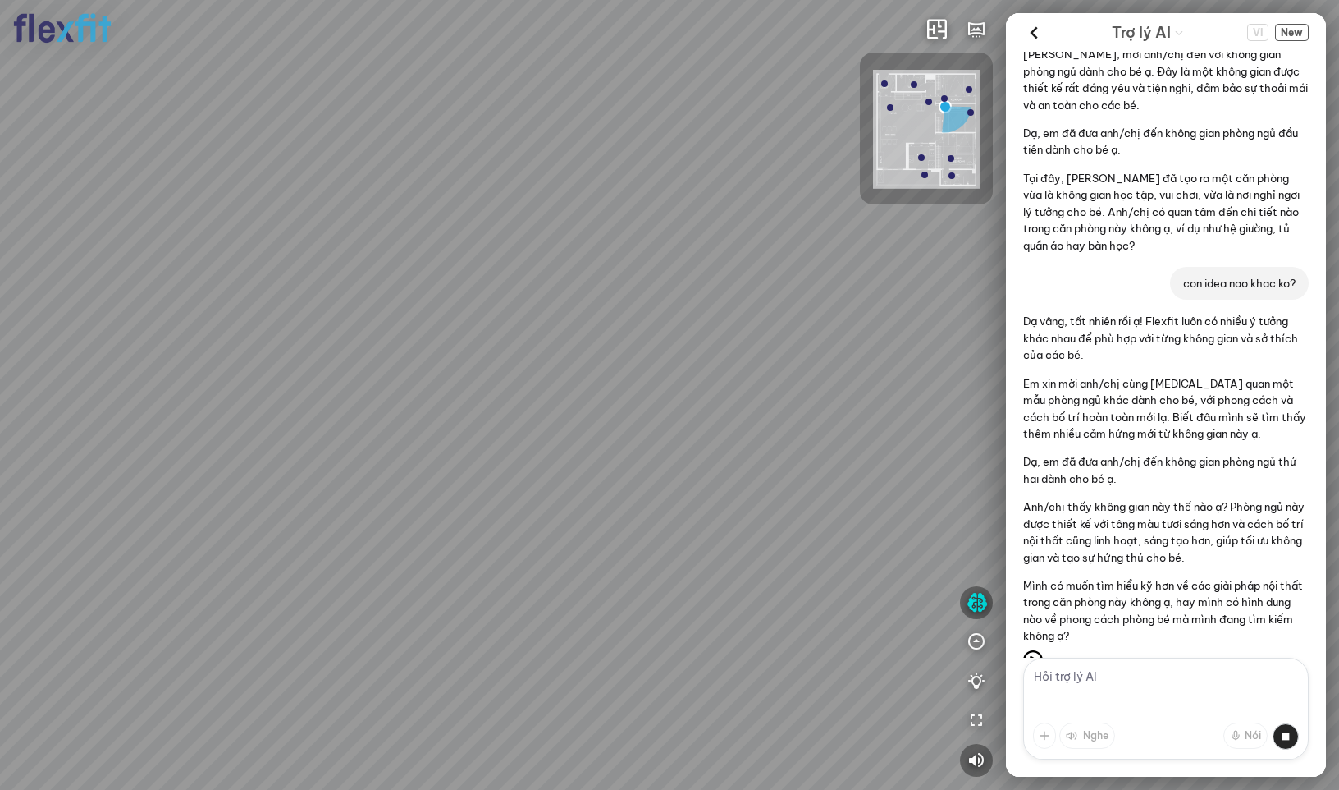
scroll to position [3451, 0]
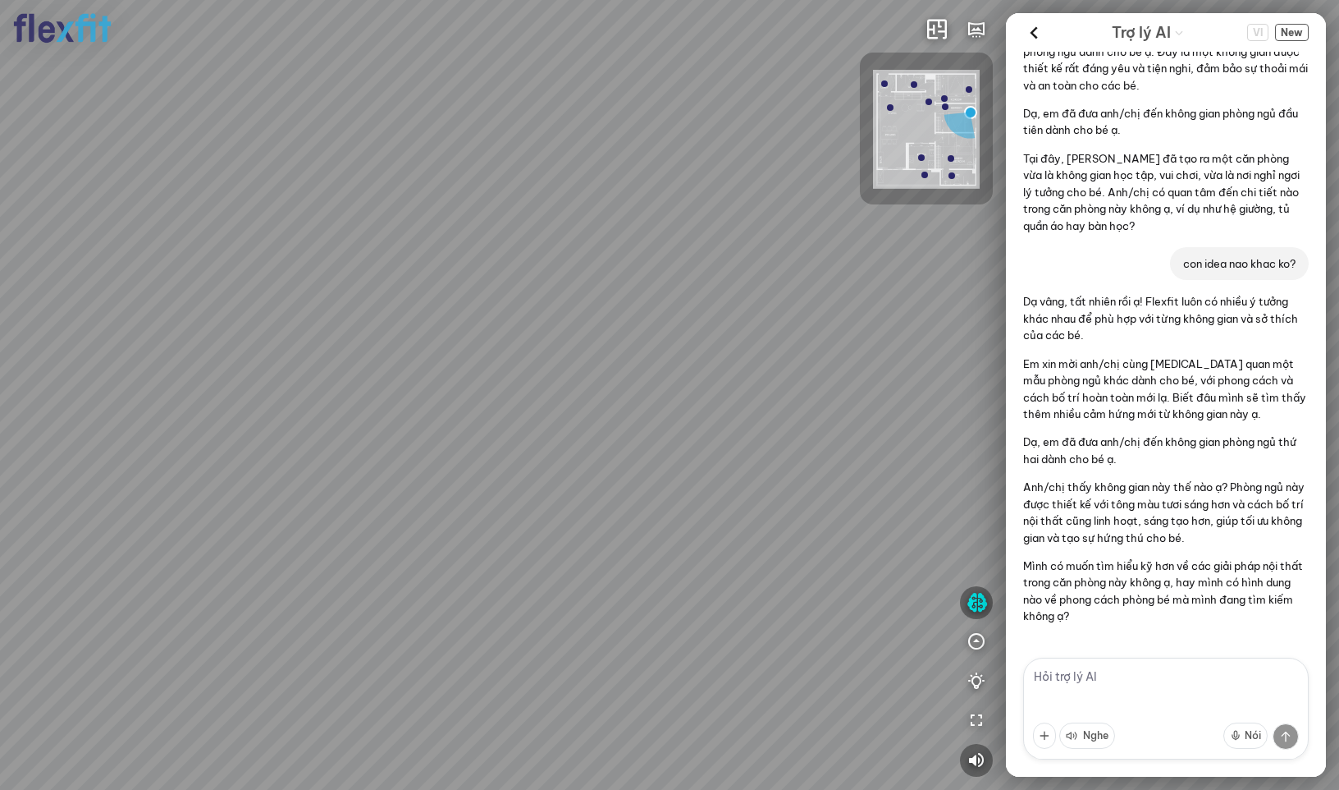
drag, startPoint x: 413, startPoint y: 419, endPoint x: 309, endPoint y: 206, distance: 237.5
click at [342, 204] on div "Phòng khách" at bounding box center [669, 395] width 1339 height 790
drag, startPoint x: 292, startPoint y: 224, endPoint x: 178, endPoint y: 276, distance: 125.2
click at [156, 282] on div "Phòng khách" at bounding box center [669, 395] width 1339 height 790
drag, startPoint x: 368, startPoint y: 263, endPoint x: 234, endPoint y: 405, distance: 195.6
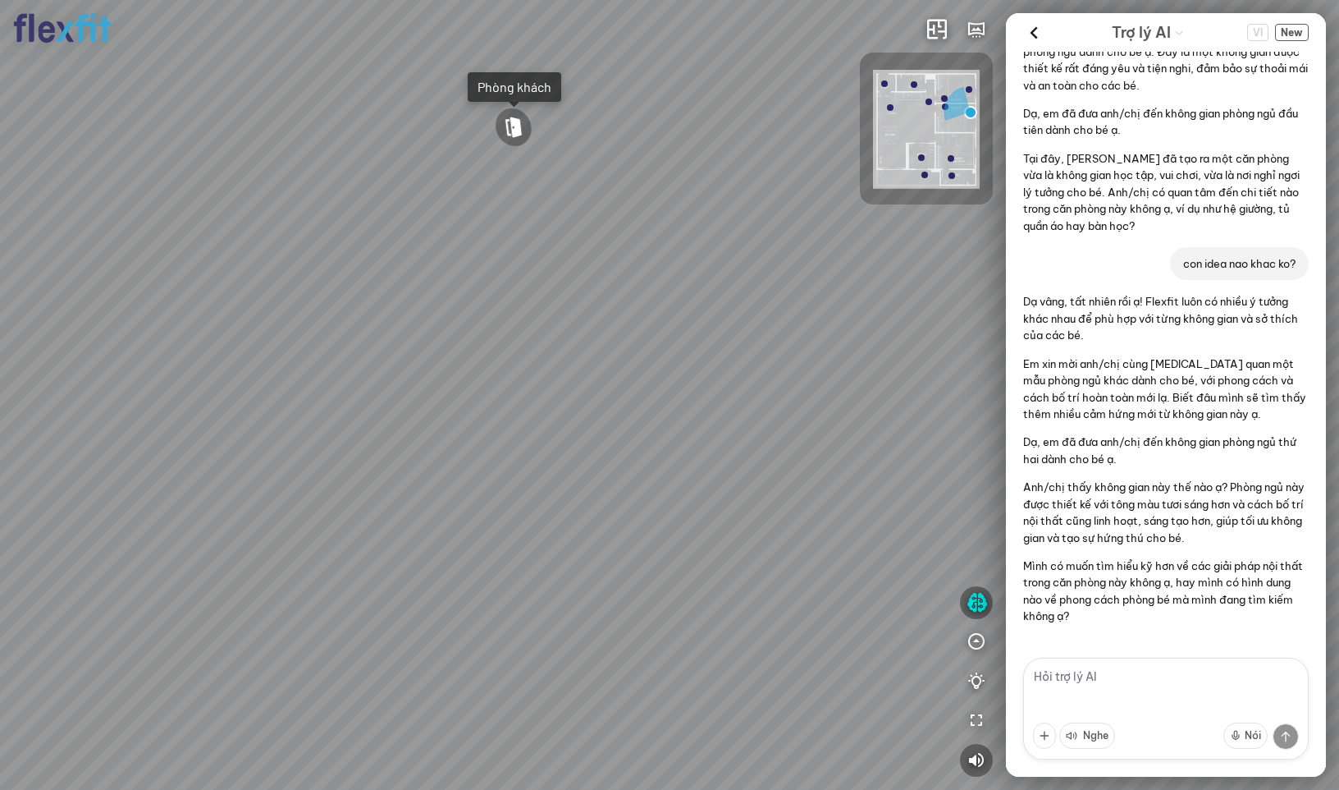
click at [234, 405] on div "Phòng khách" at bounding box center [669, 395] width 1339 height 790
click at [1134, 689] on textarea at bounding box center [1166, 708] width 286 height 102
type textarea "phong khach"
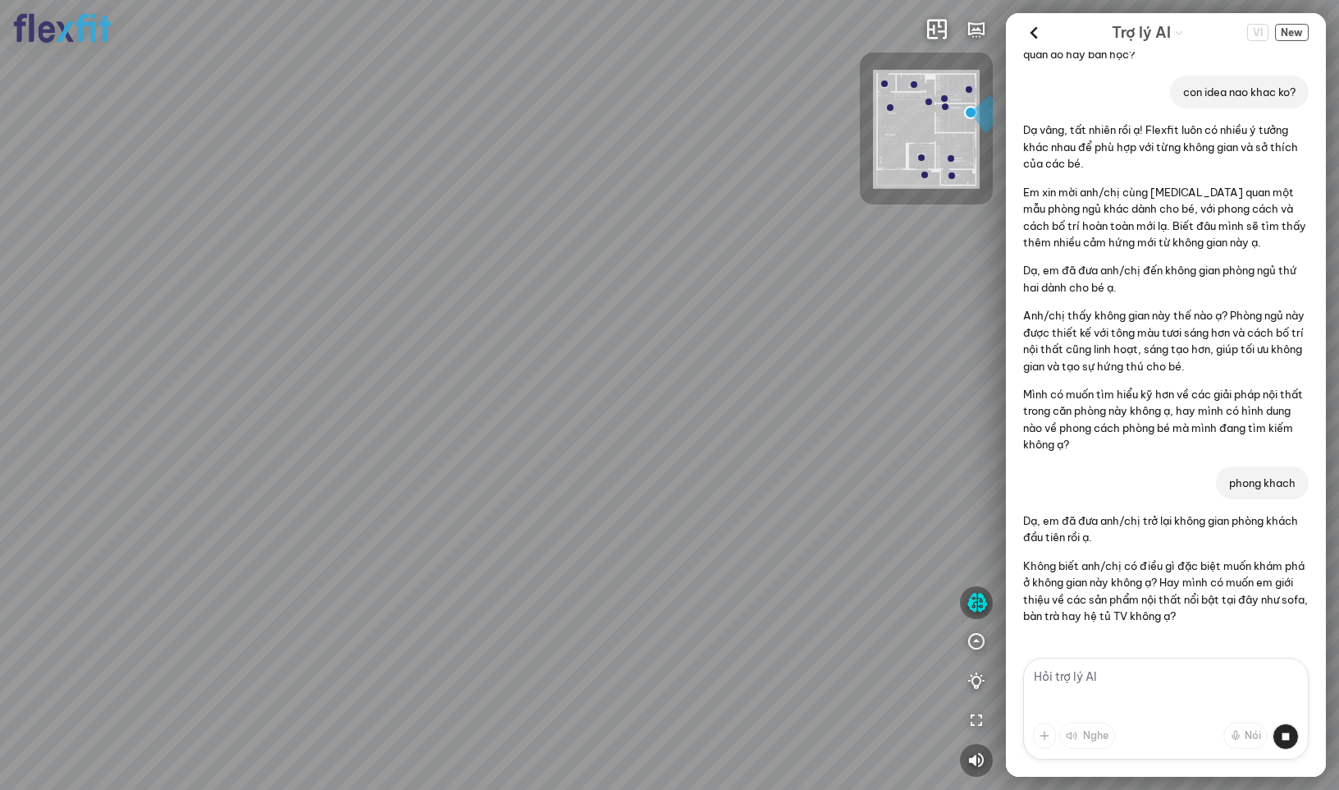
scroll to position [3623, 0]
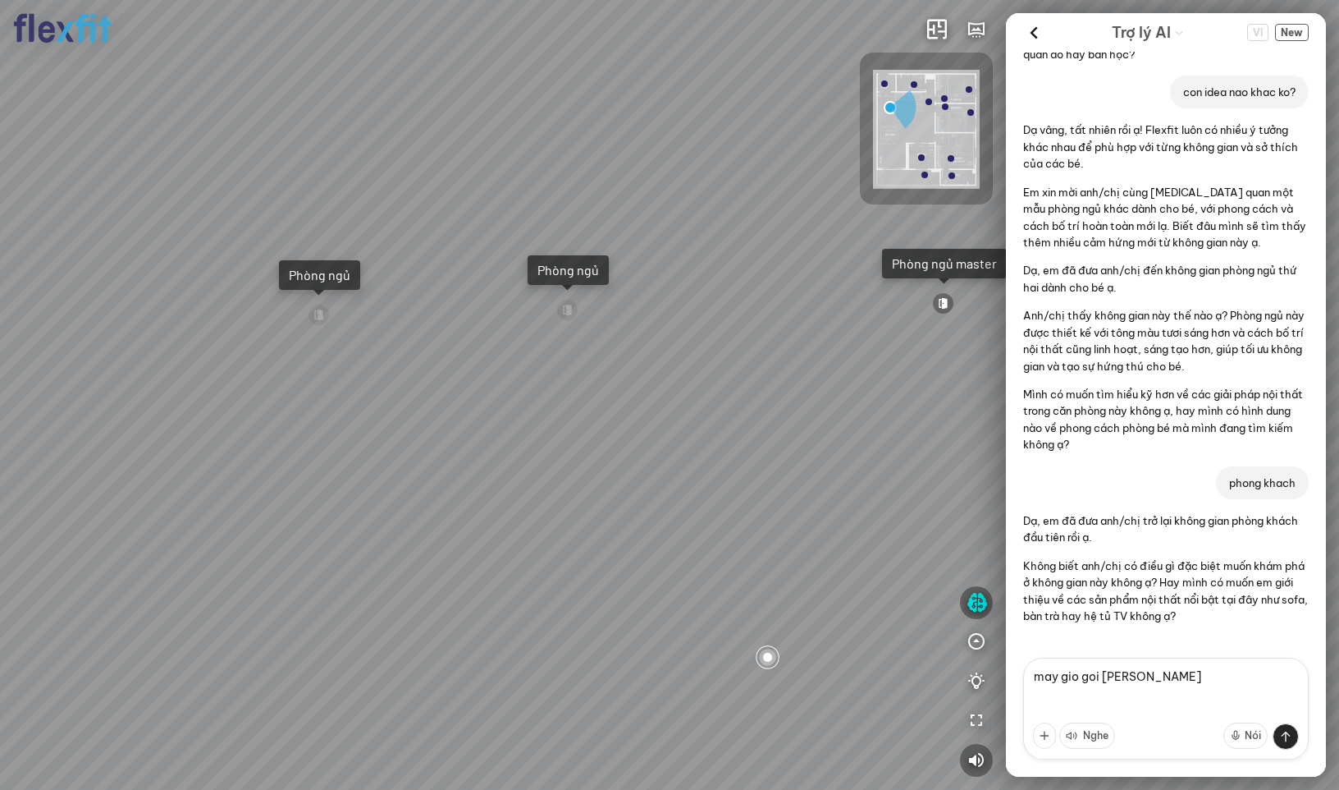
type textarea "may gio goi [PERSON_NAME]?"
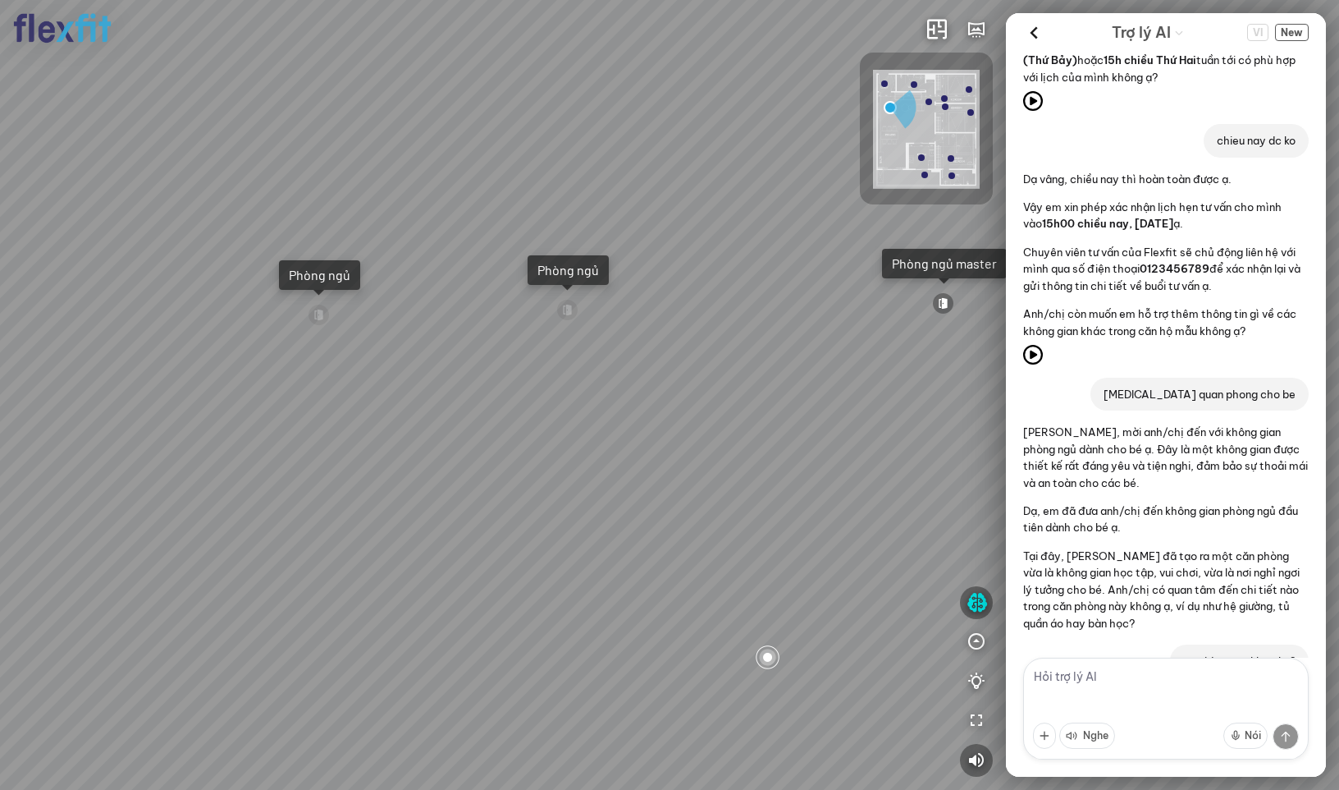
scroll to position [3029, 0]
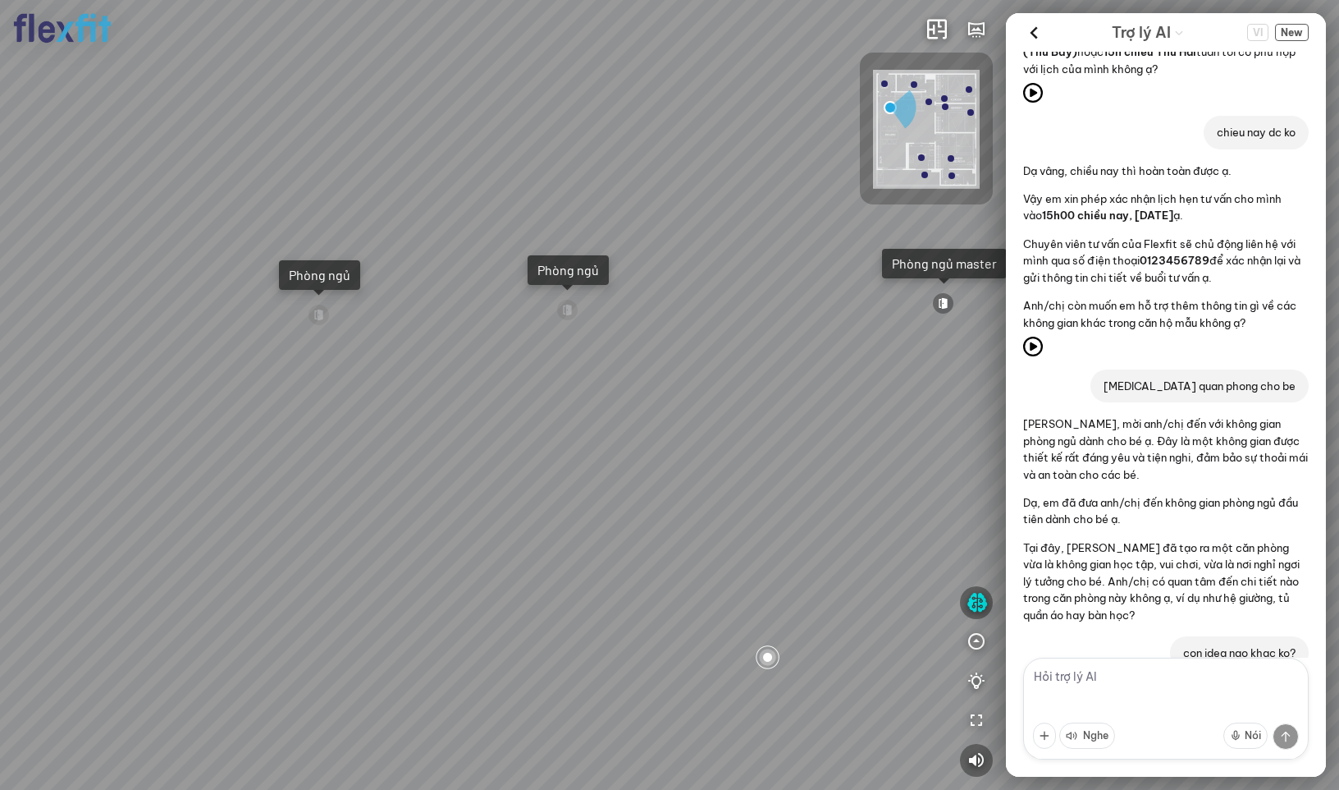
click at [1097, 700] on textarea at bounding box center [1166, 708] width 286 height 102
type textarea "[PERSON_NAME] hen gio roi ma"
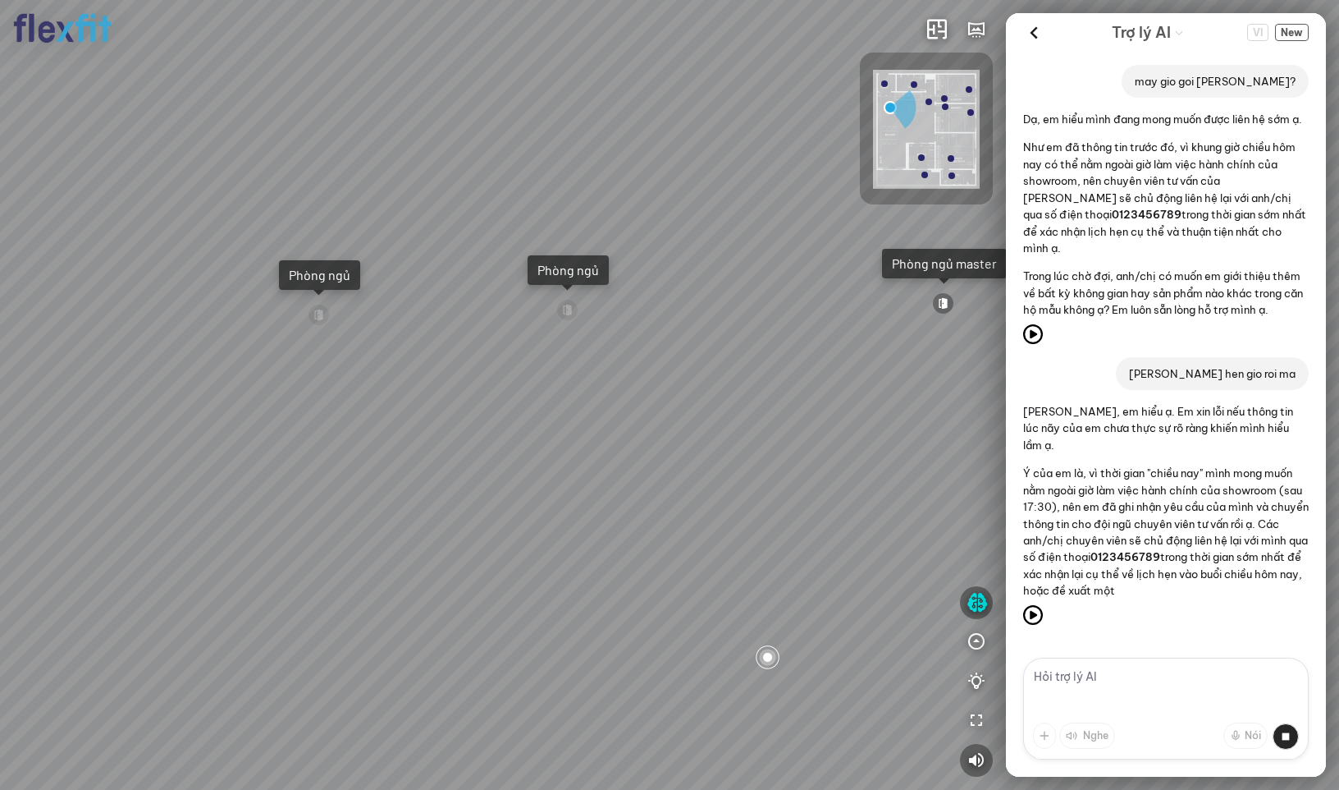
scroll to position [4291, 0]
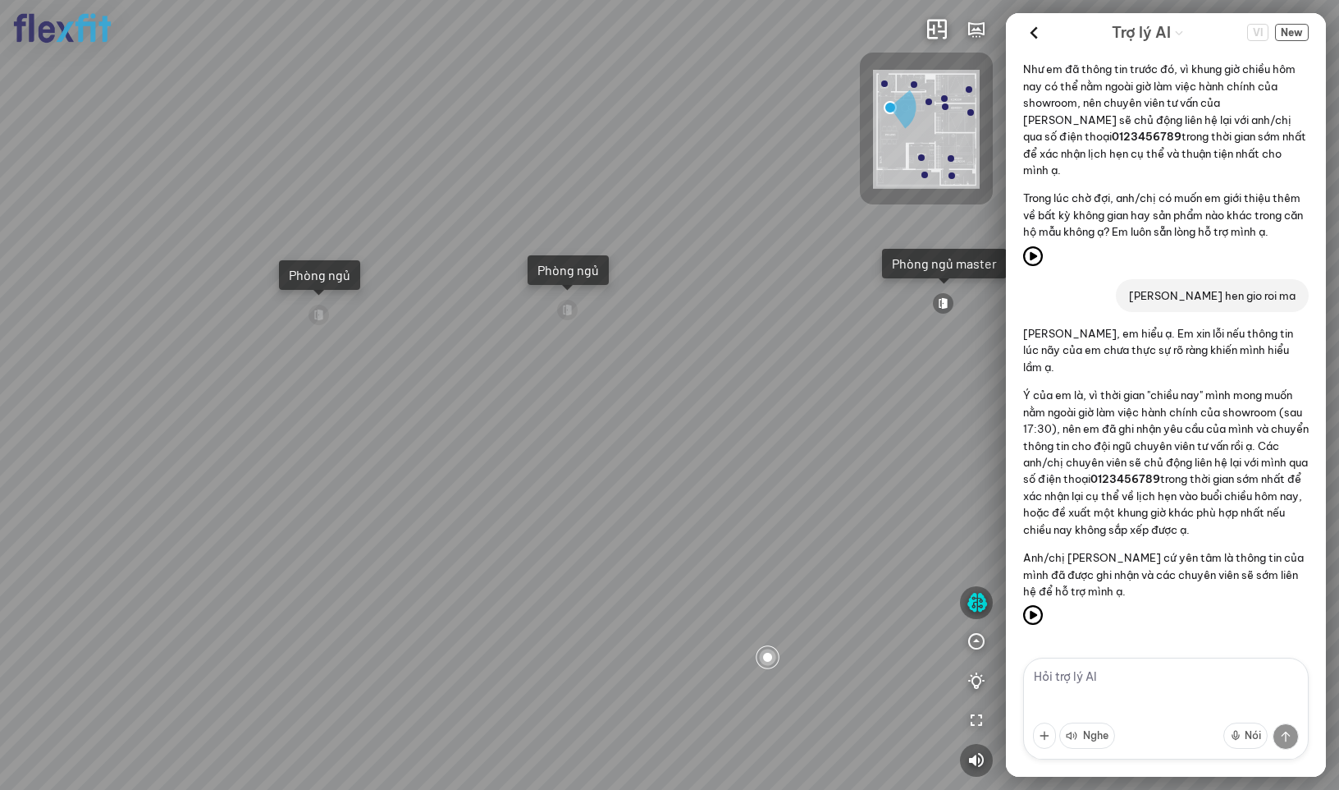
click at [1102, 692] on textarea at bounding box center [1166, 708] width 286 height 102
type textarea "lúc nãy hẹn 3h mà"
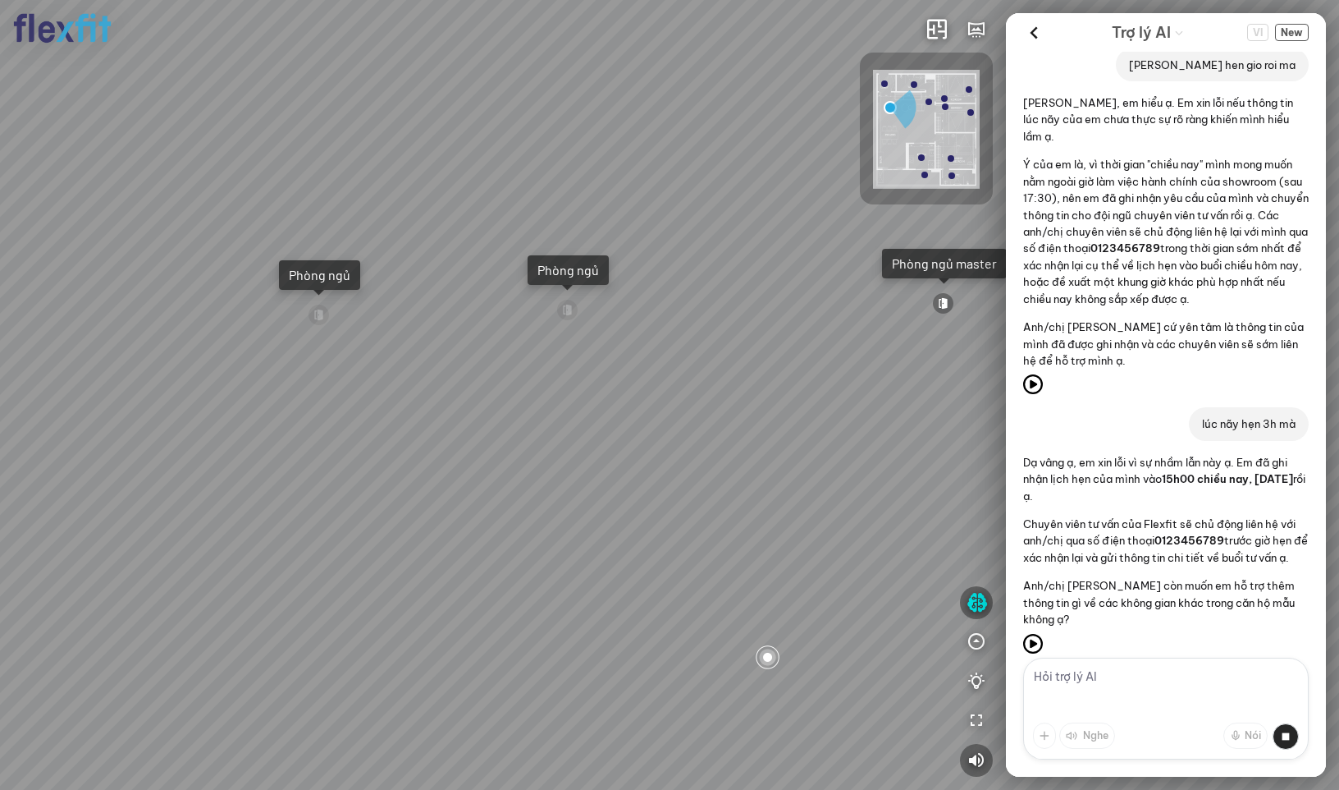
scroll to position [4566, 0]
